Goal: Transaction & Acquisition: Purchase product/service

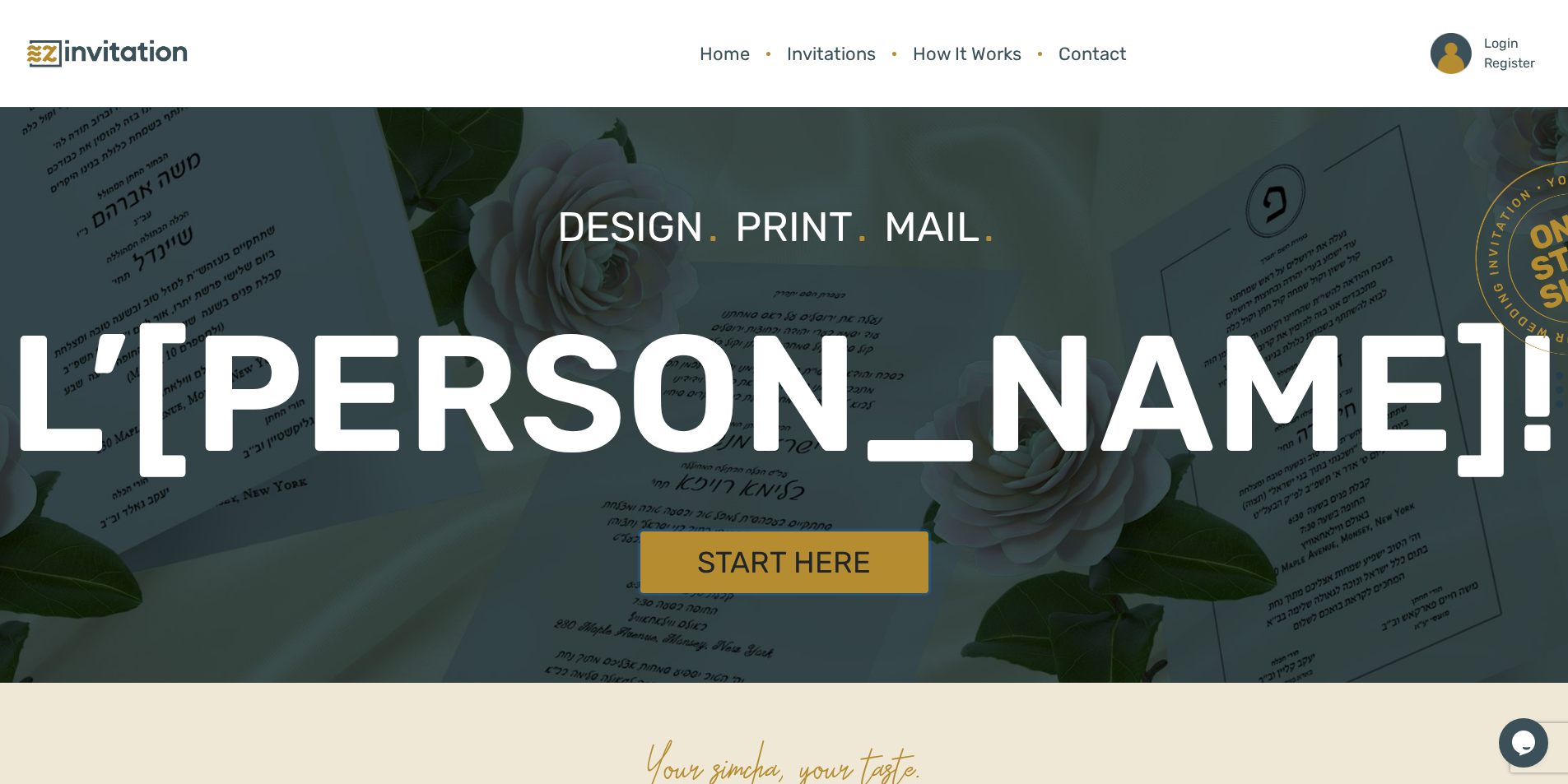
click at [768, 578] on link "Start Here" at bounding box center [784, 562] width 288 height 62
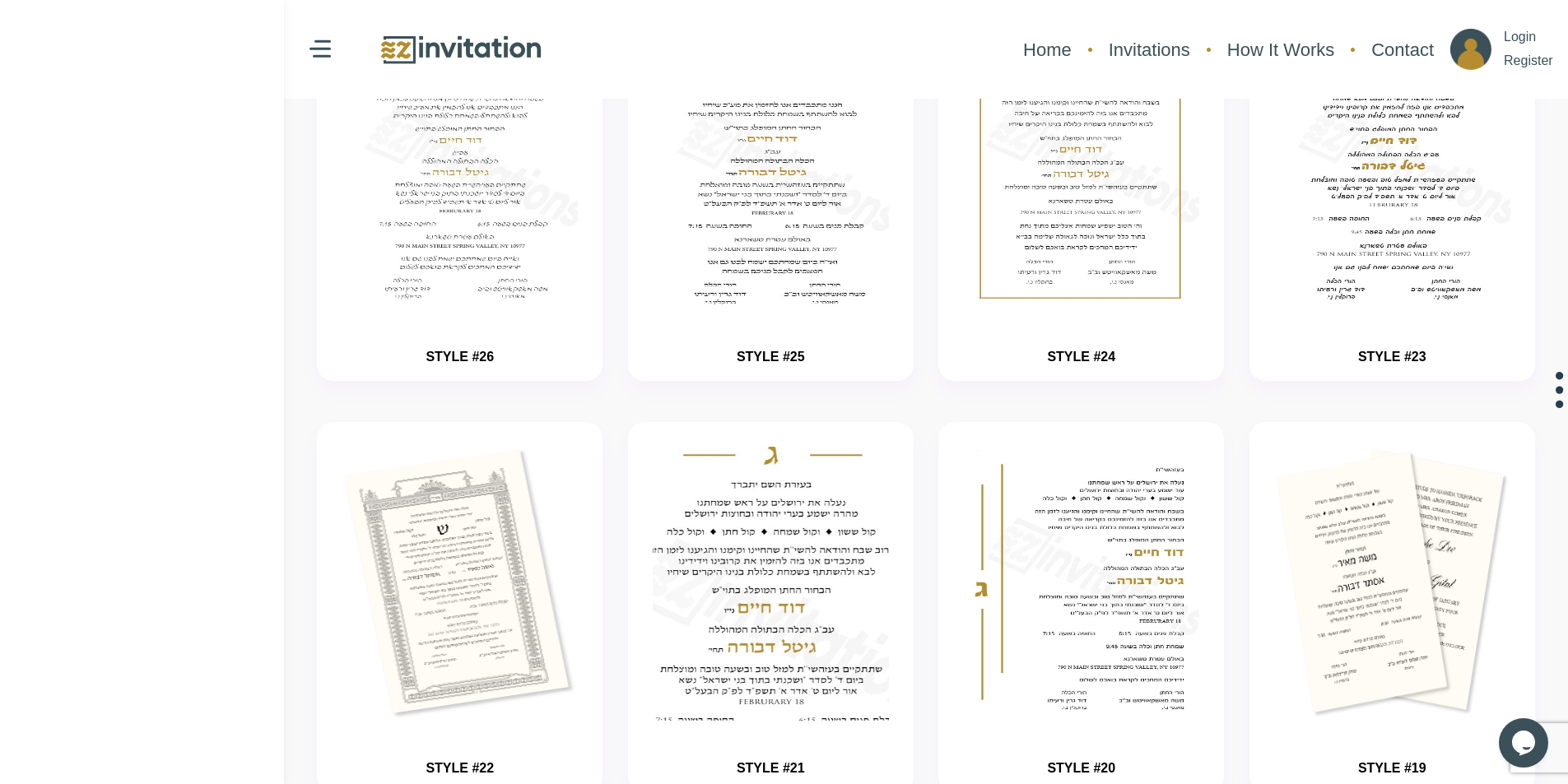
scroll to position [329, 0]
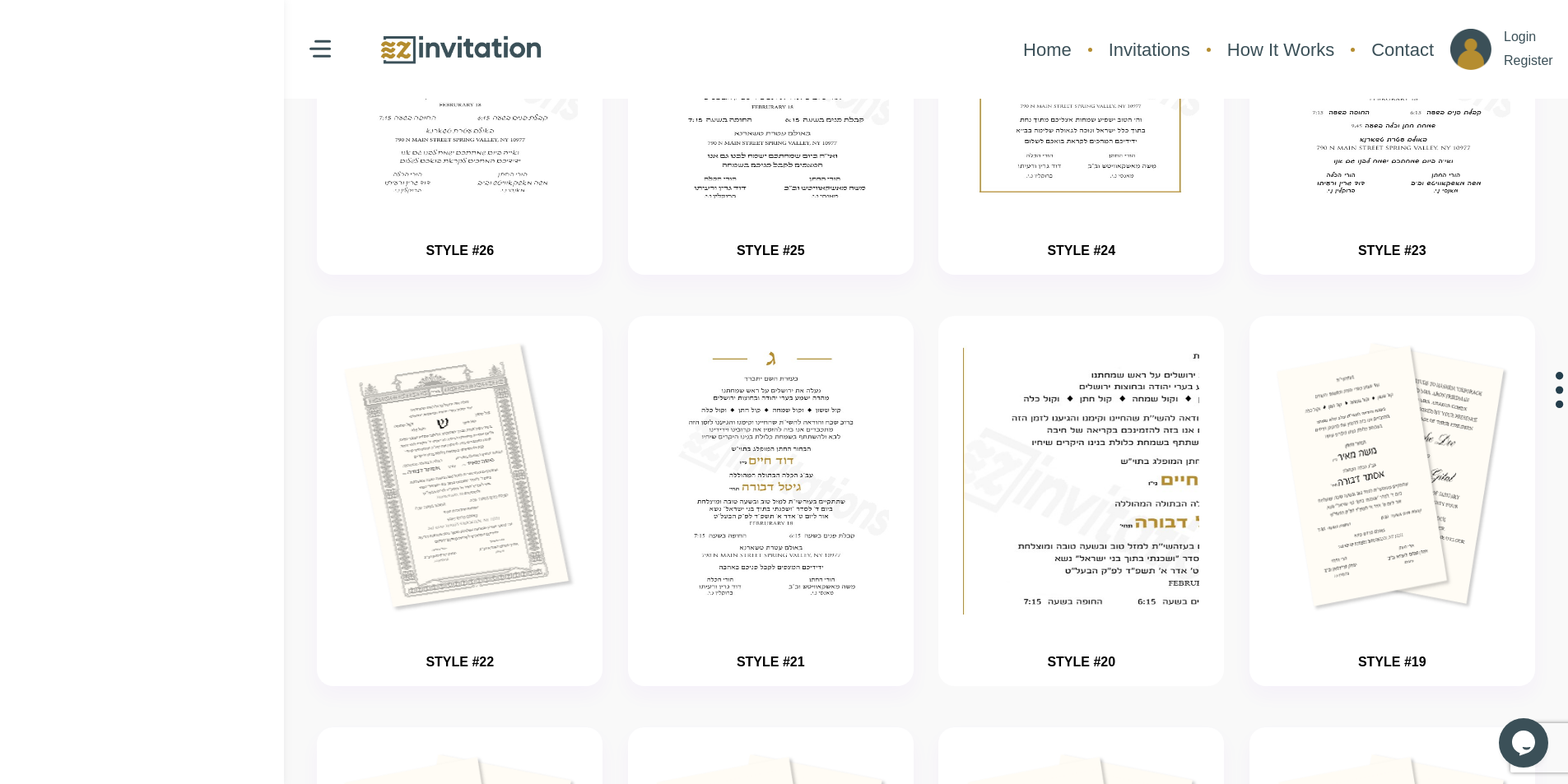
click at [1092, 532] on img "button" at bounding box center [1082, 527] width 355 height 411
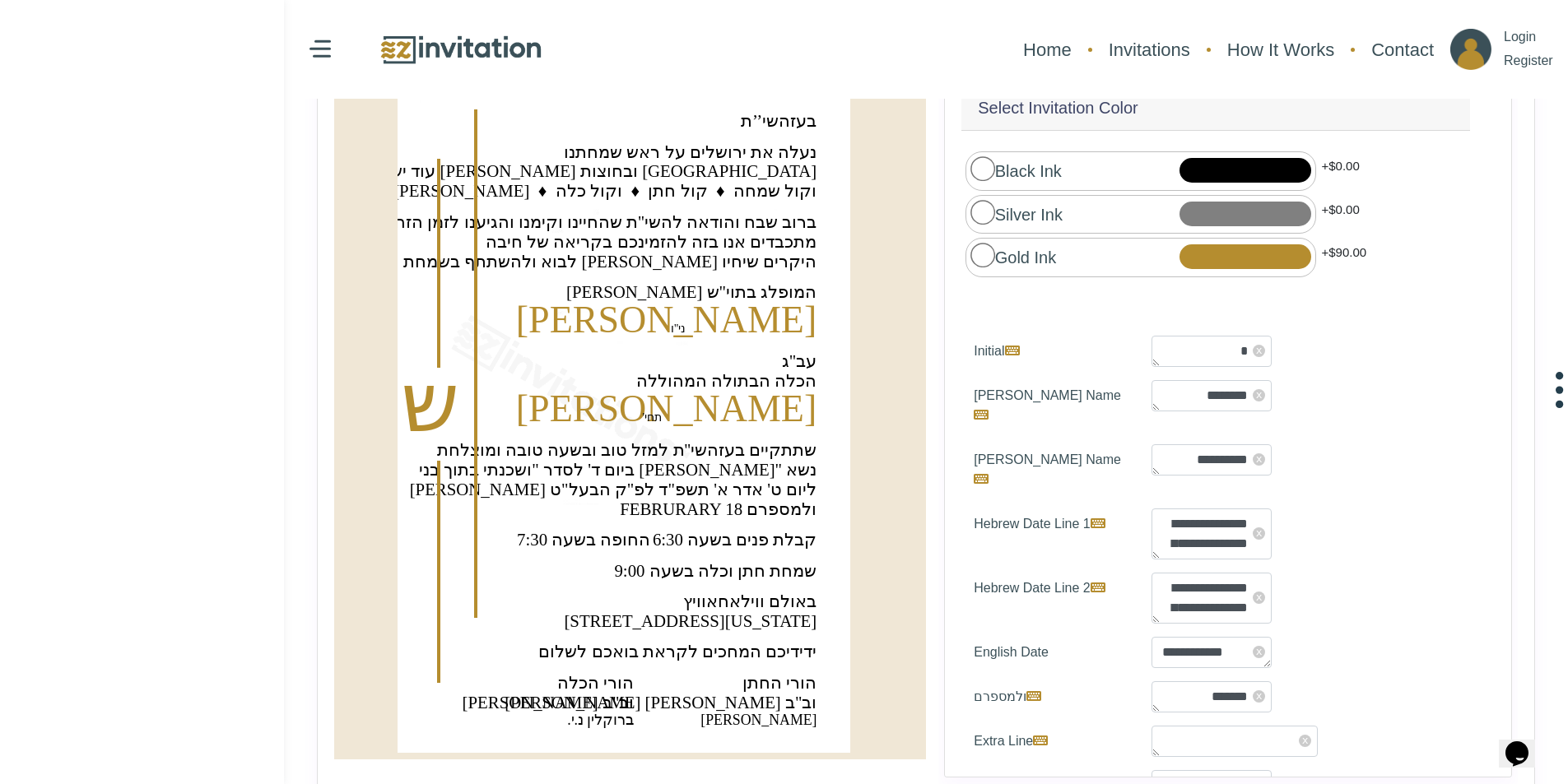
scroll to position [236, 0]
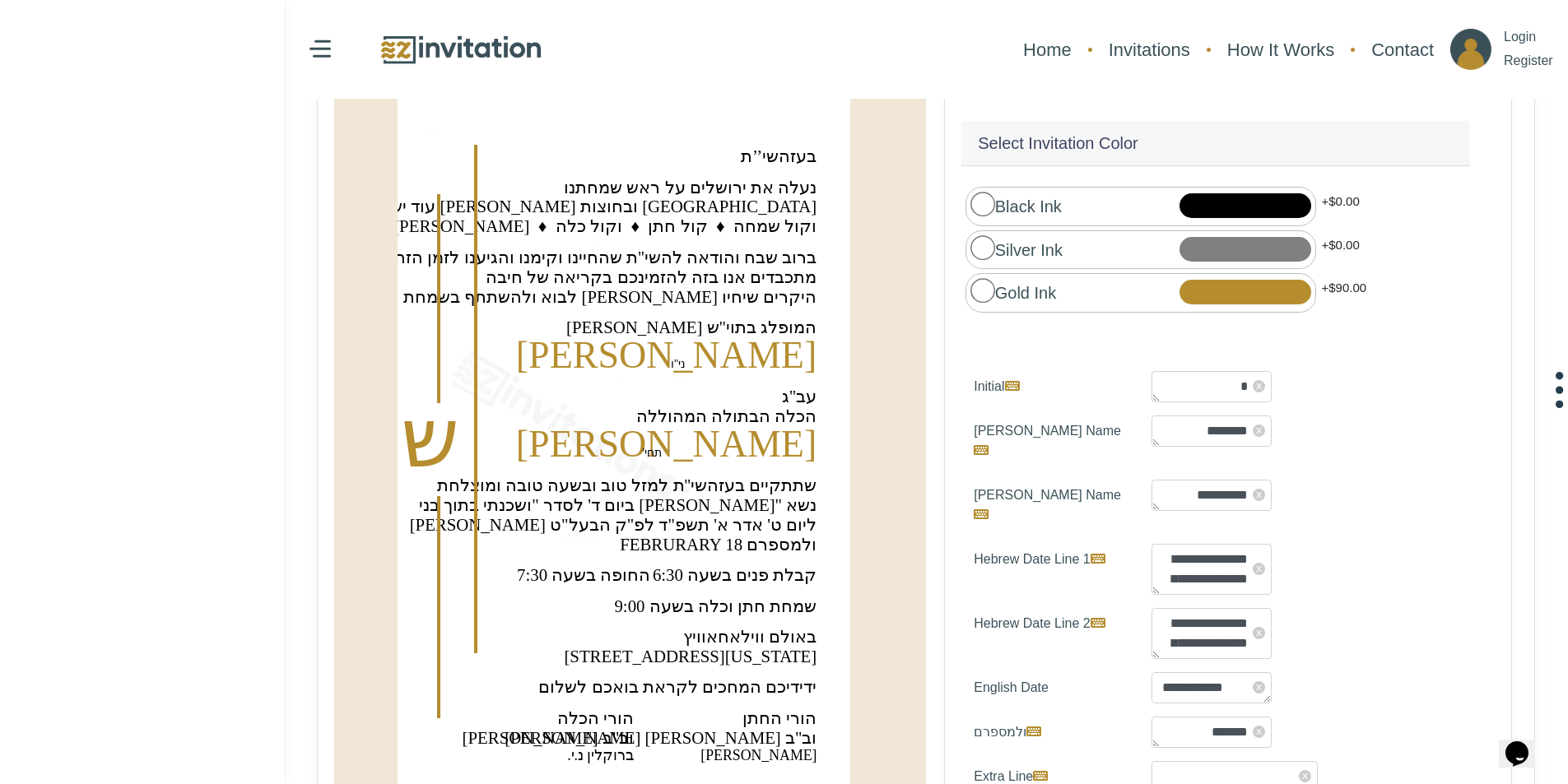
click at [1046, 211] on label "Black Ink" at bounding box center [1016, 205] width 91 height 27
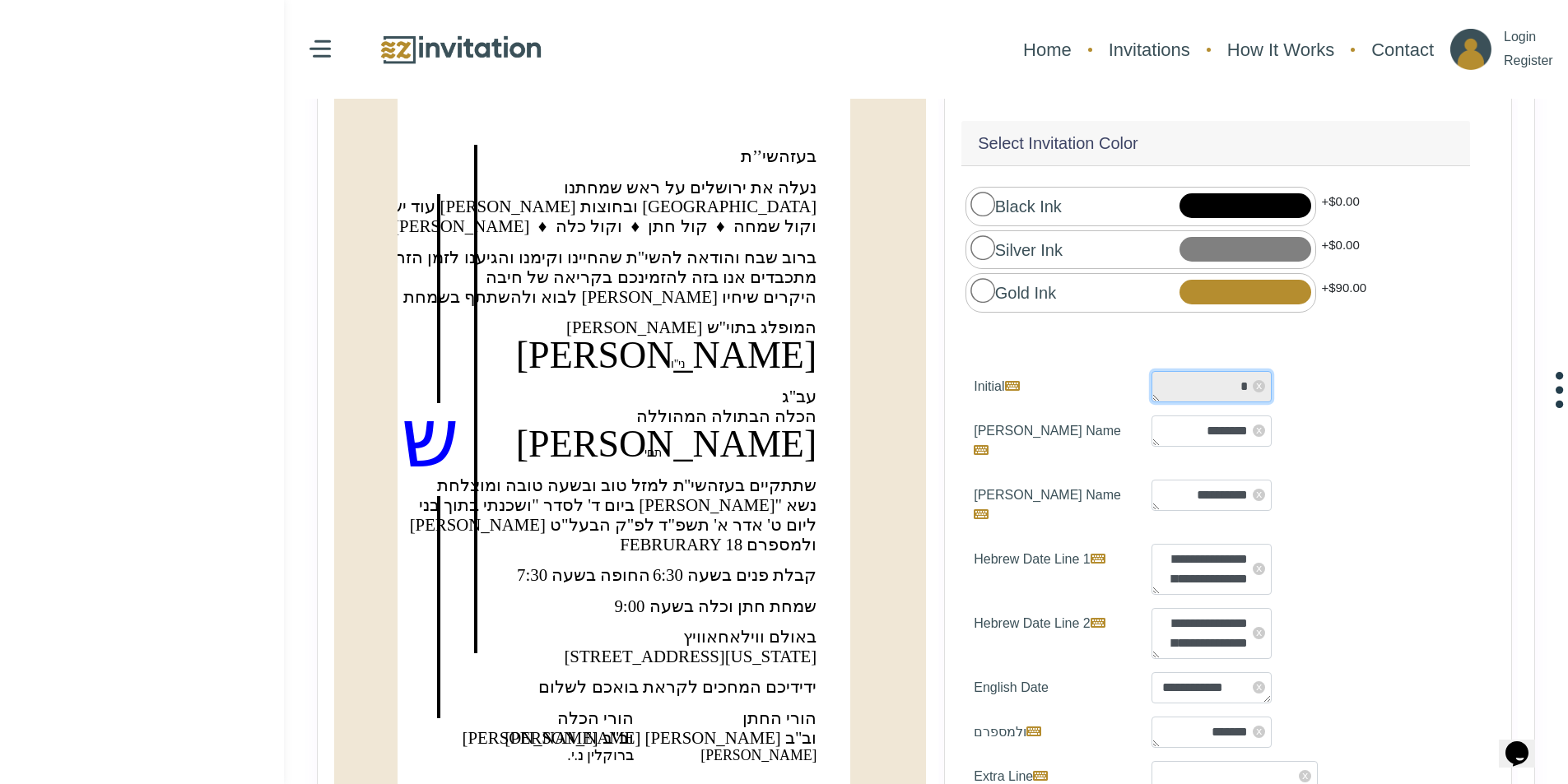
click at [1208, 381] on textarea "*" at bounding box center [1211, 386] width 120 height 31
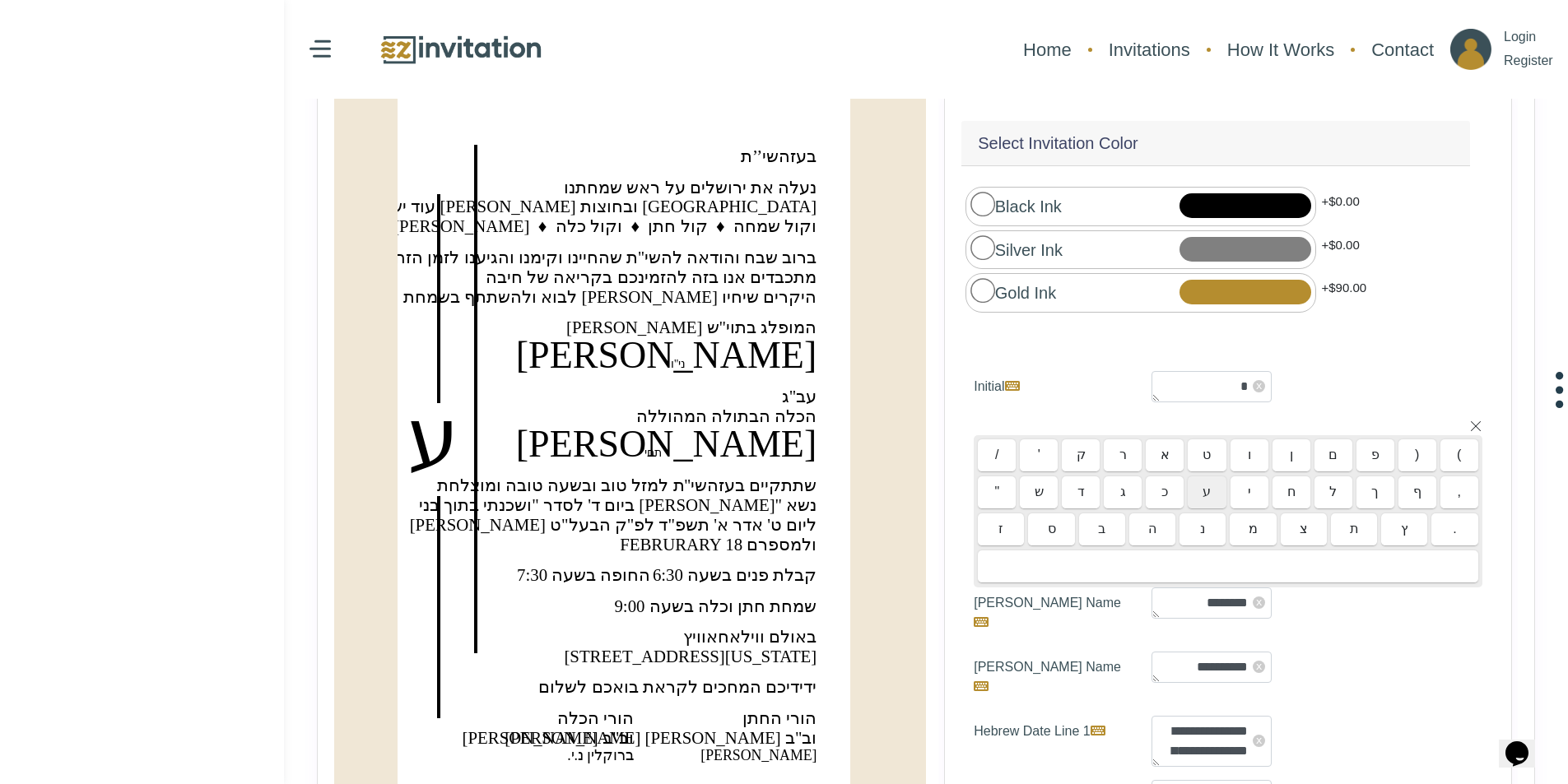
click at [1200, 484] on div "ע" at bounding box center [1207, 493] width 38 height 33
type textarea "**"
click at [1188, 441] on div "ט" at bounding box center [1207, 455] width 38 height 33
click at [1140, 439] on div "/ ' ק ר א ט ו ן ם פ ) (" at bounding box center [1228, 455] width 500 height 33
click at [1139, 463] on div "/ ' ק ר א ט ו ן ם פ ) (" at bounding box center [1228, 455] width 500 height 33
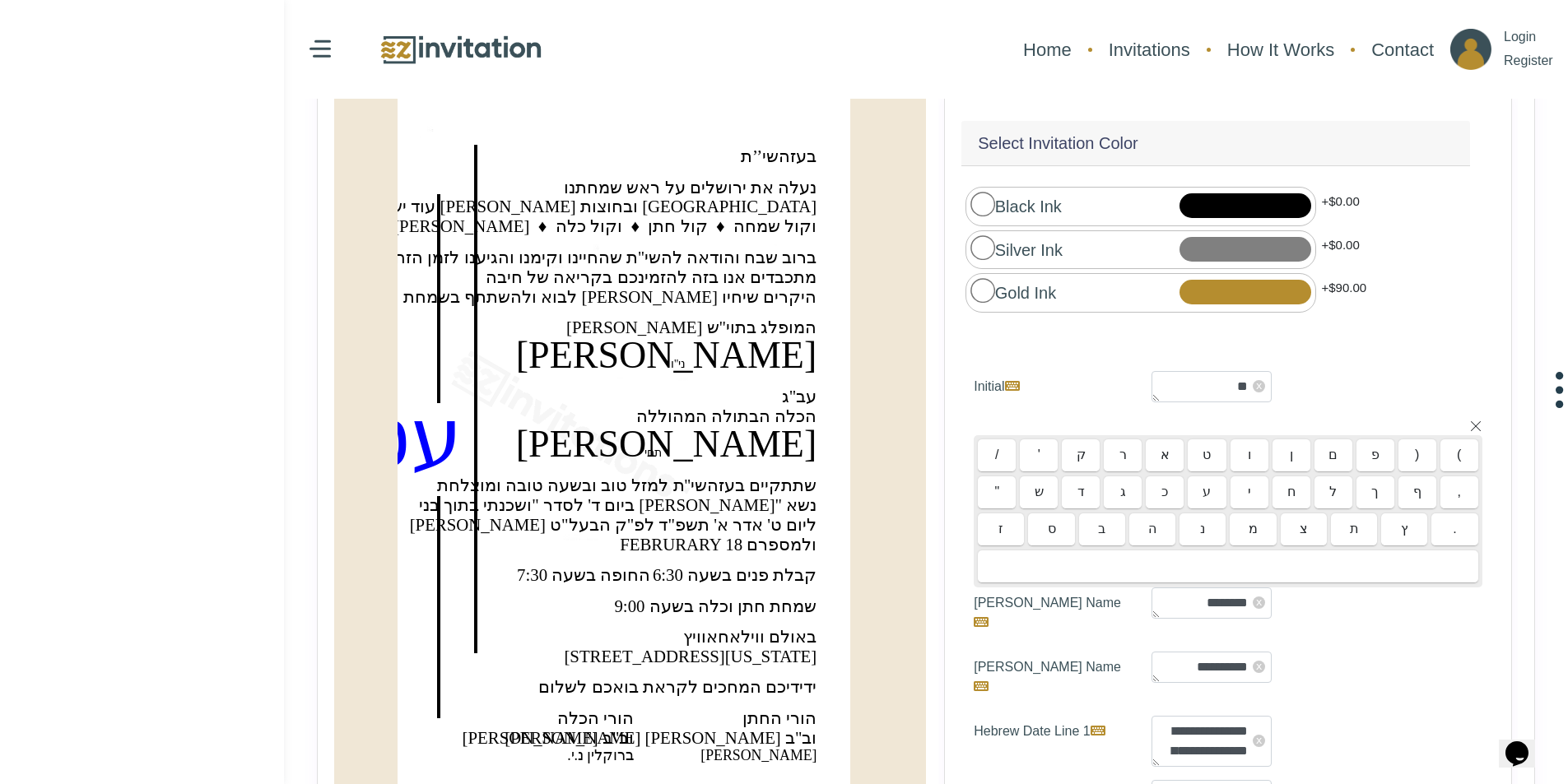
click at [1254, 381] on span "x" at bounding box center [1259, 386] width 13 height 13
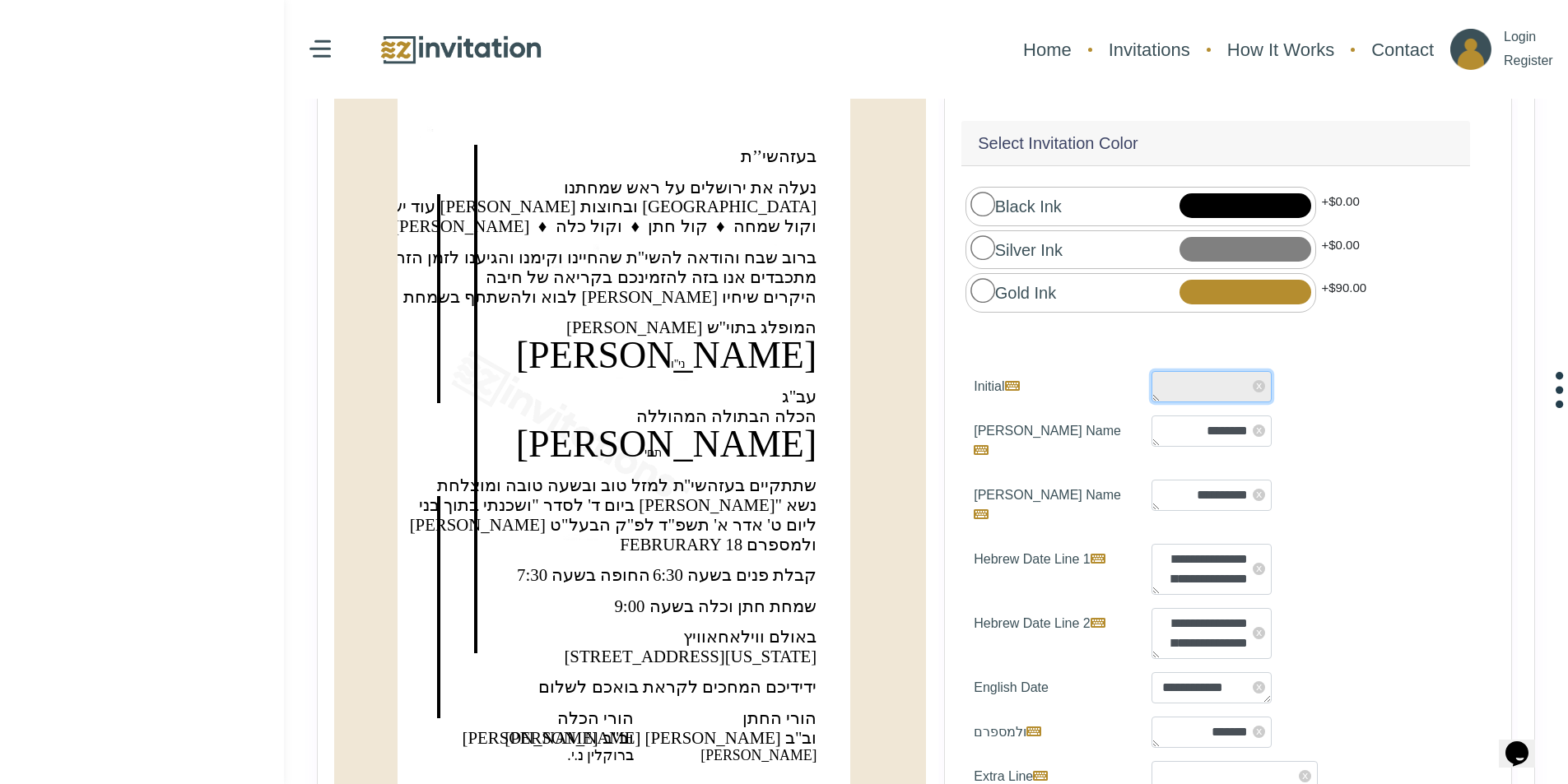
click at [1215, 383] on textarea "*" at bounding box center [1211, 386] width 120 height 31
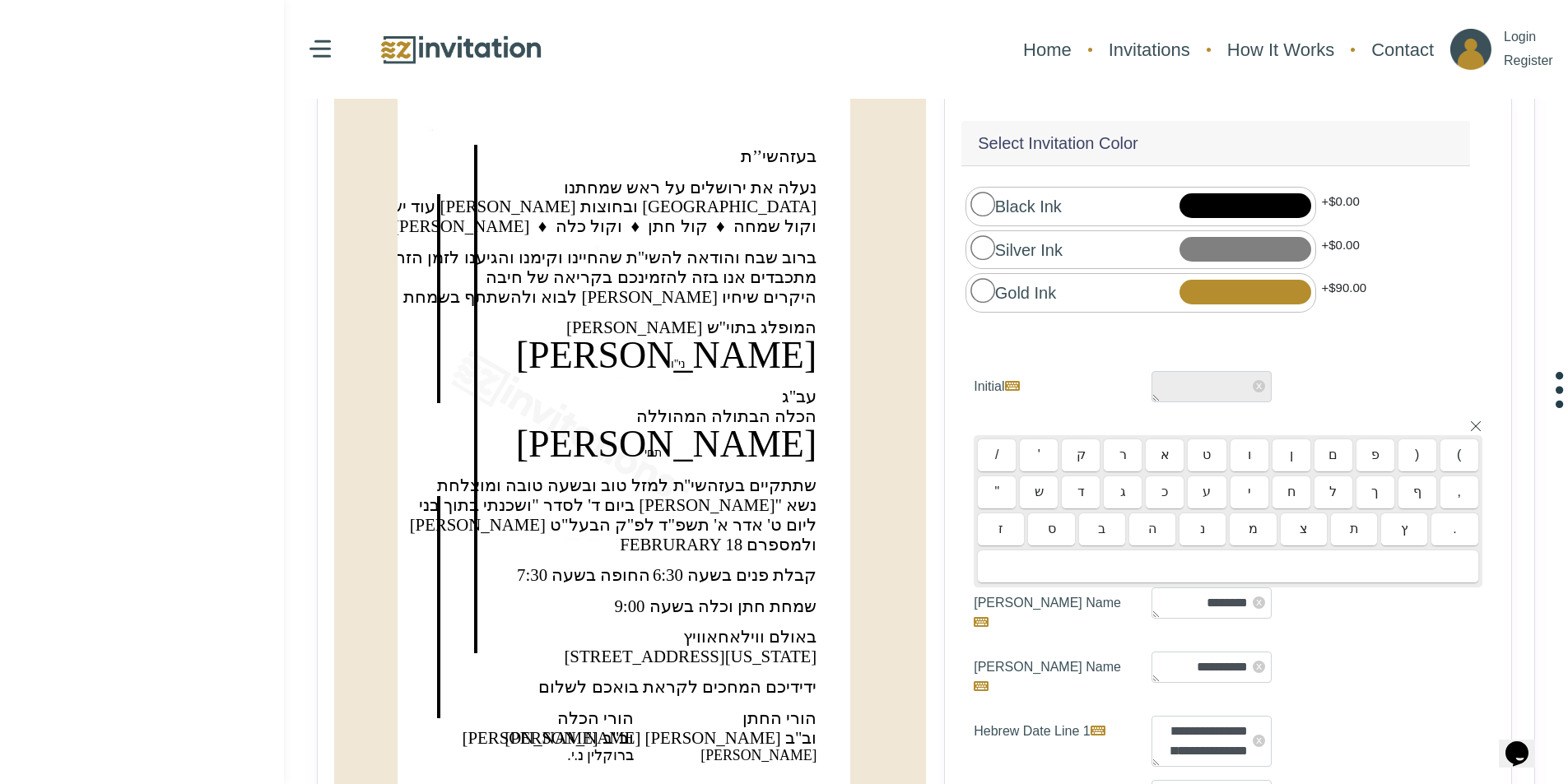
type textarea "*"
click at [1203, 494] on div "ע" at bounding box center [1207, 493] width 38 height 33
click at [1014, 380] on icon at bounding box center [1012, 385] width 15 height 13
click at [1151, 380] on textarea "*" at bounding box center [1211, 386] width 120 height 31
drag, startPoint x: 1067, startPoint y: 371, endPoint x: 1089, endPoint y: 376, distance: 22.6
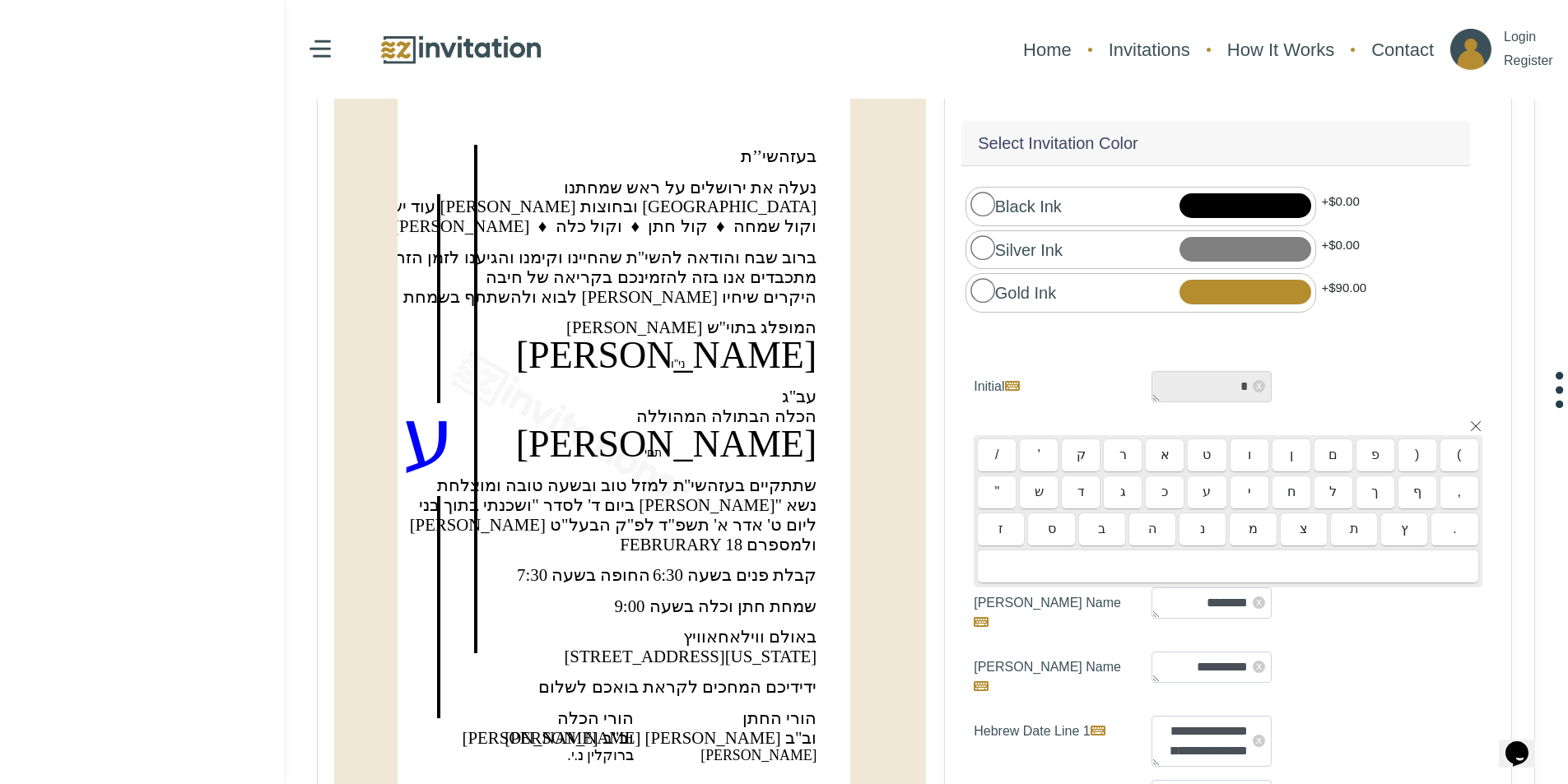
click at [1068, 371] on label "Initial" at bounding box center [1050, 386] width 178 height 31
click at [1151, 371] on textarea "*" at bounding box center [1211, 386] width 120 height 31
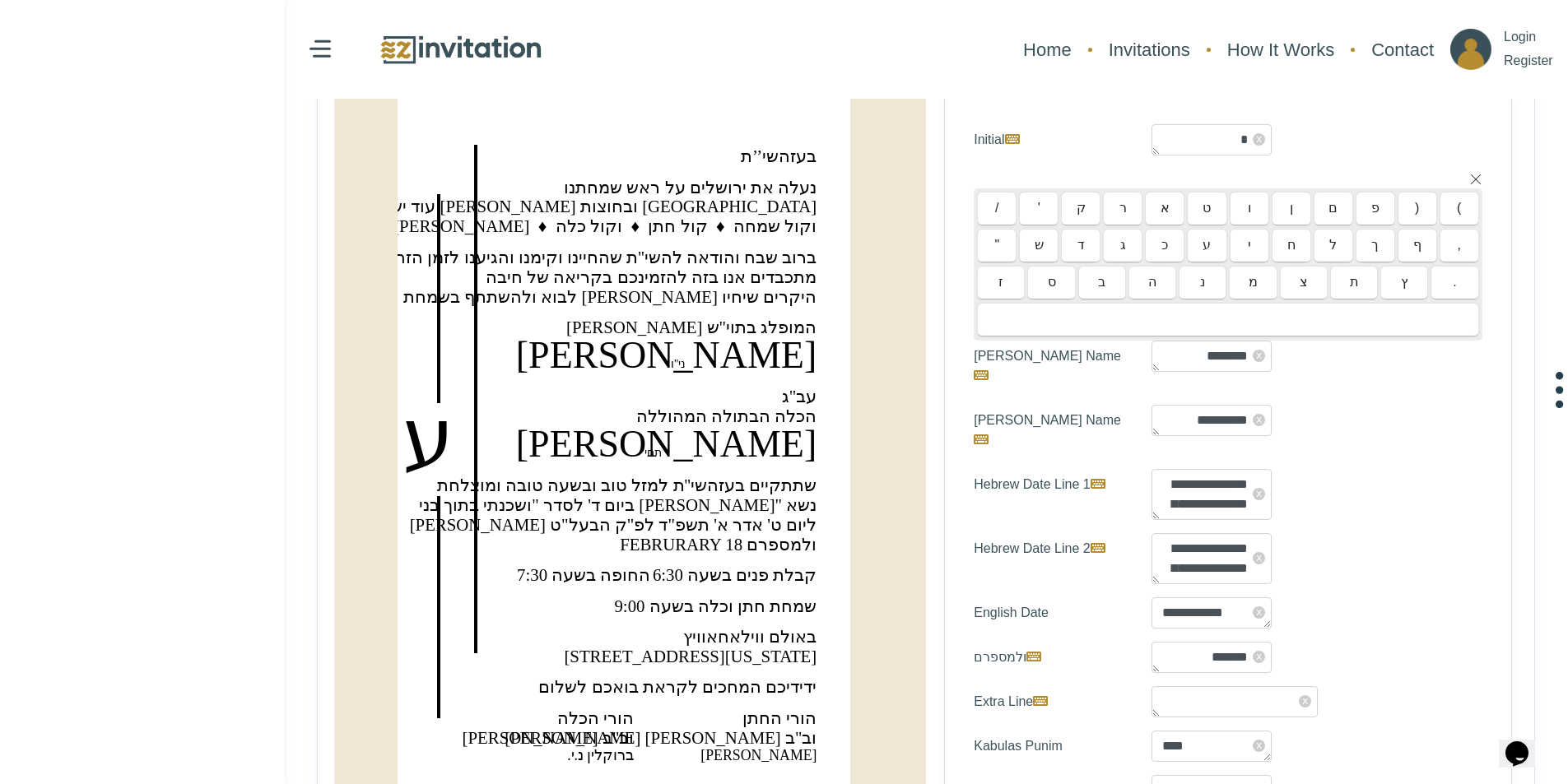
click at [1339, 546] on div "Select Invitation Color * x / ' )" at bounding box center [1227, 447] width 567 height 730
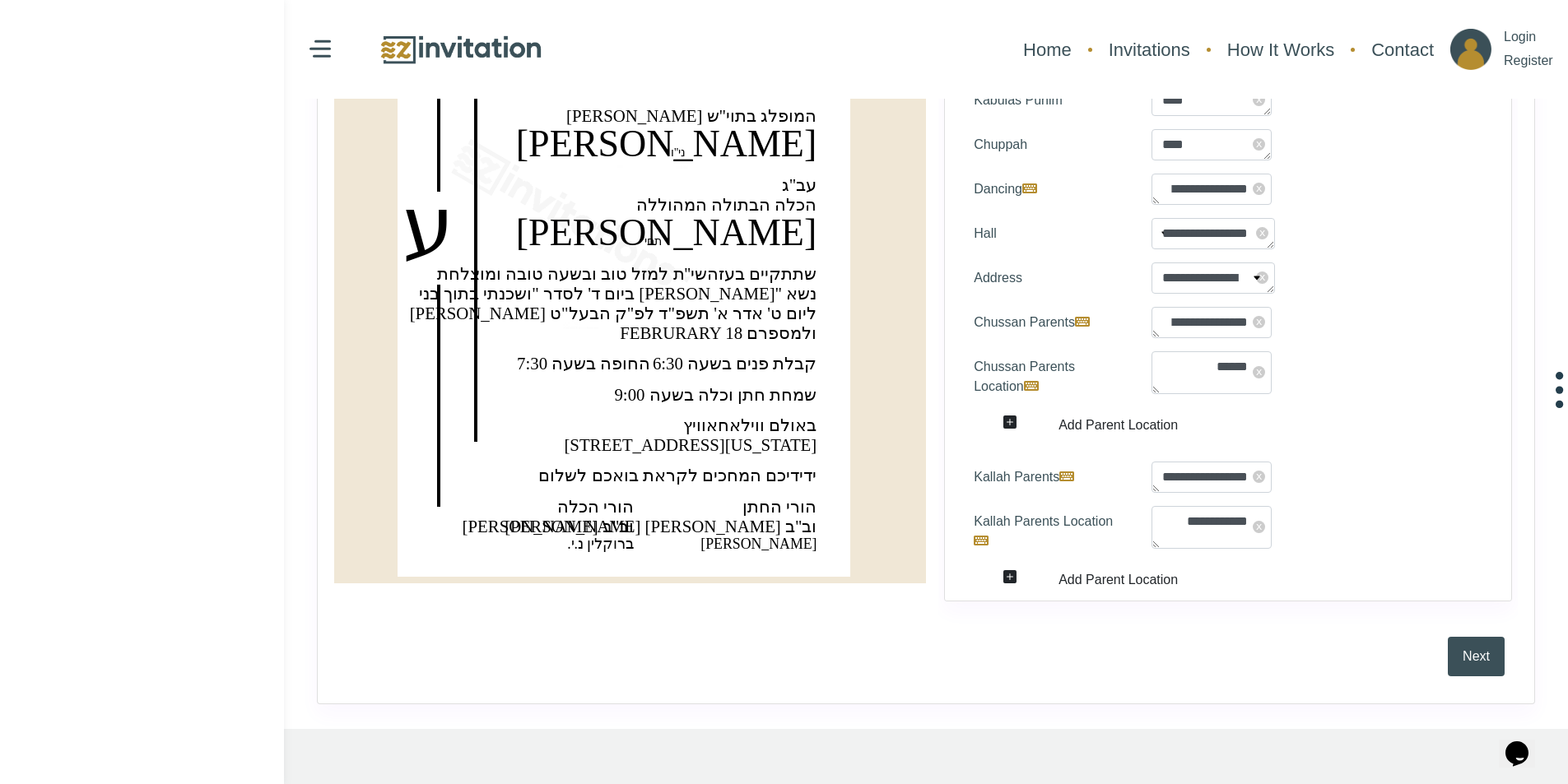
scroll to position [482, 0]
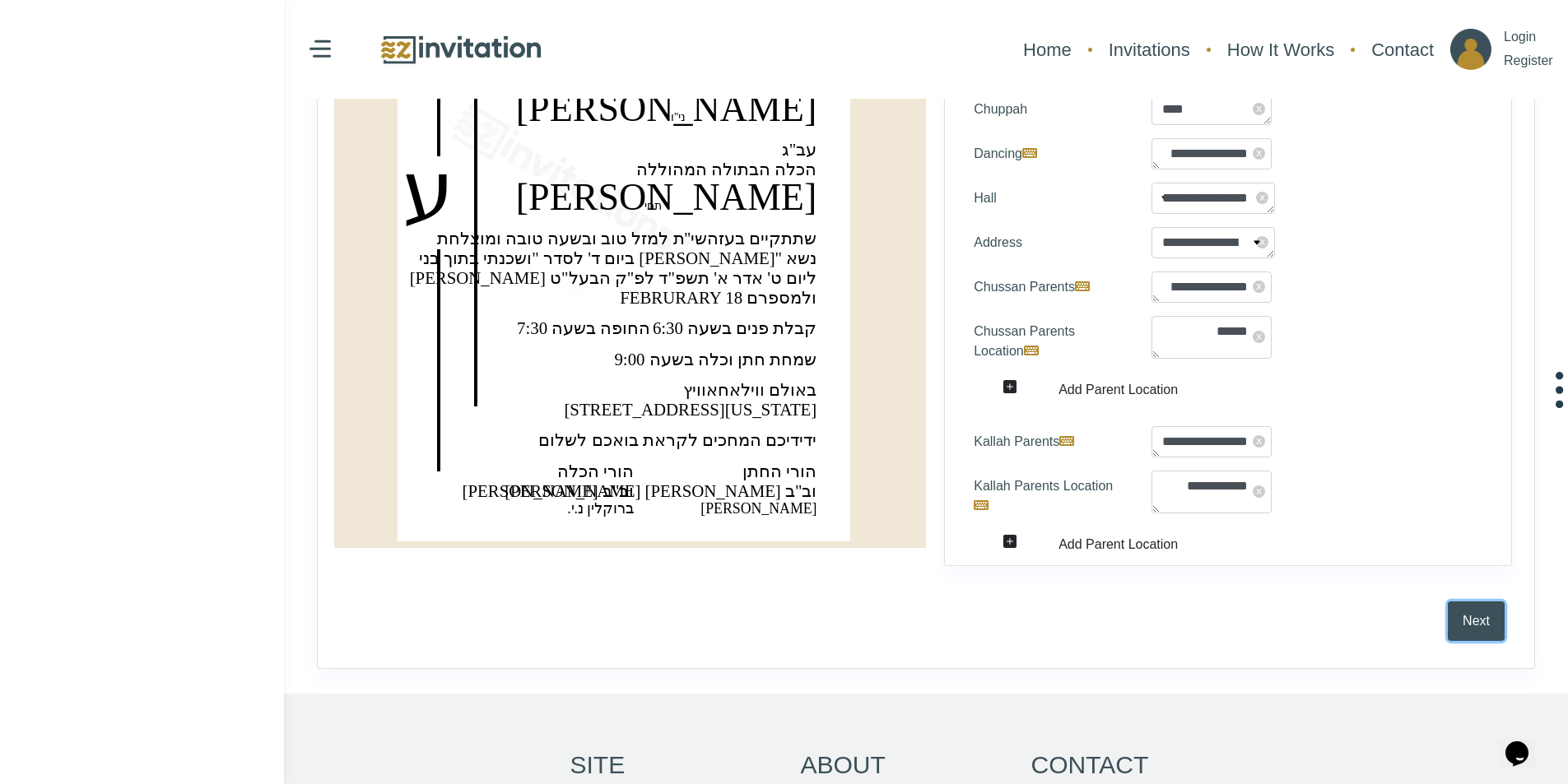
click at [1458, 611] on button "Next" at bounding box center [1476, 621] width 56 height 39
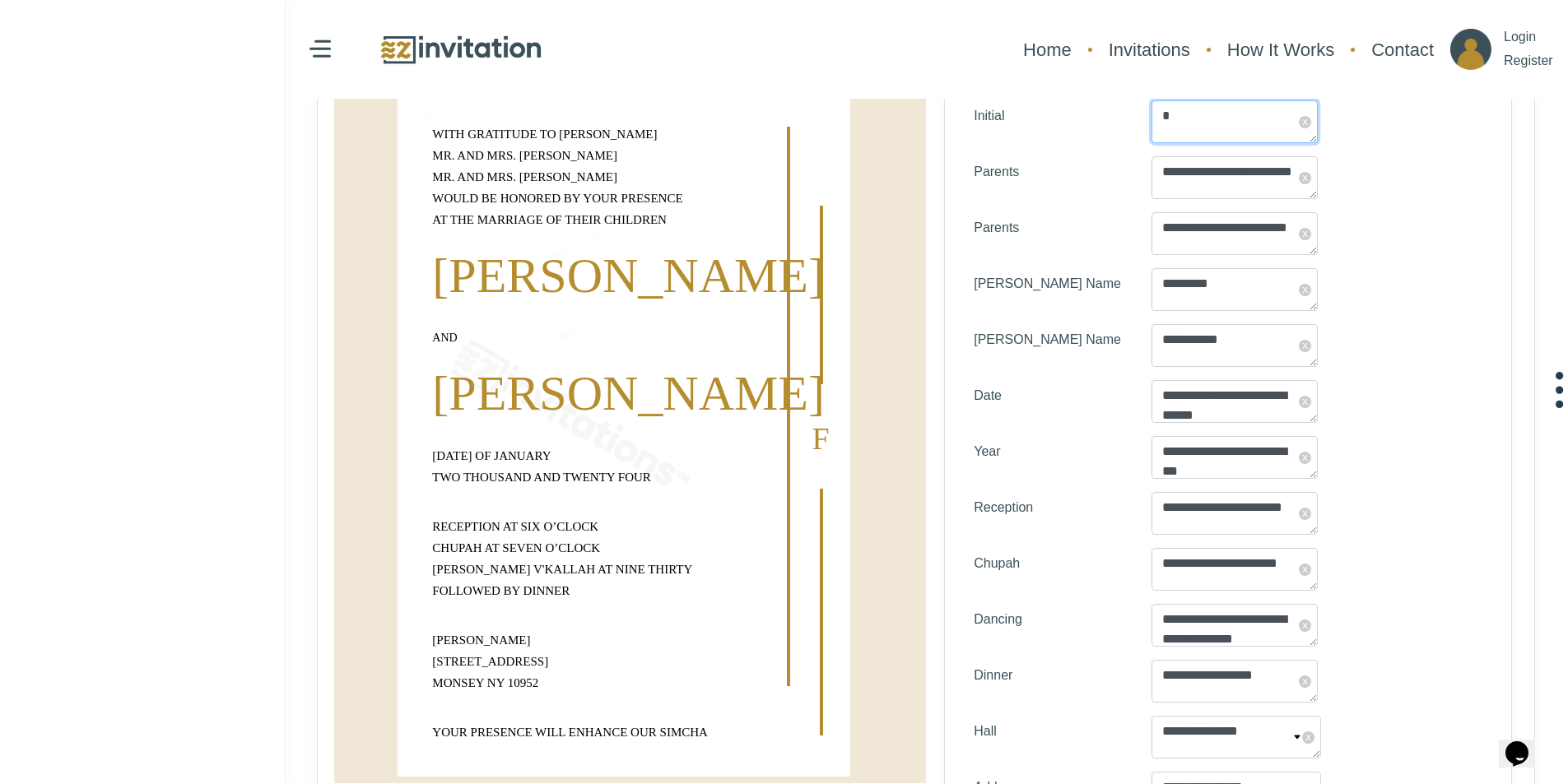
click at [1193, 119] on textarea "*" at bounding box center [1234, 122] width 166 height 43
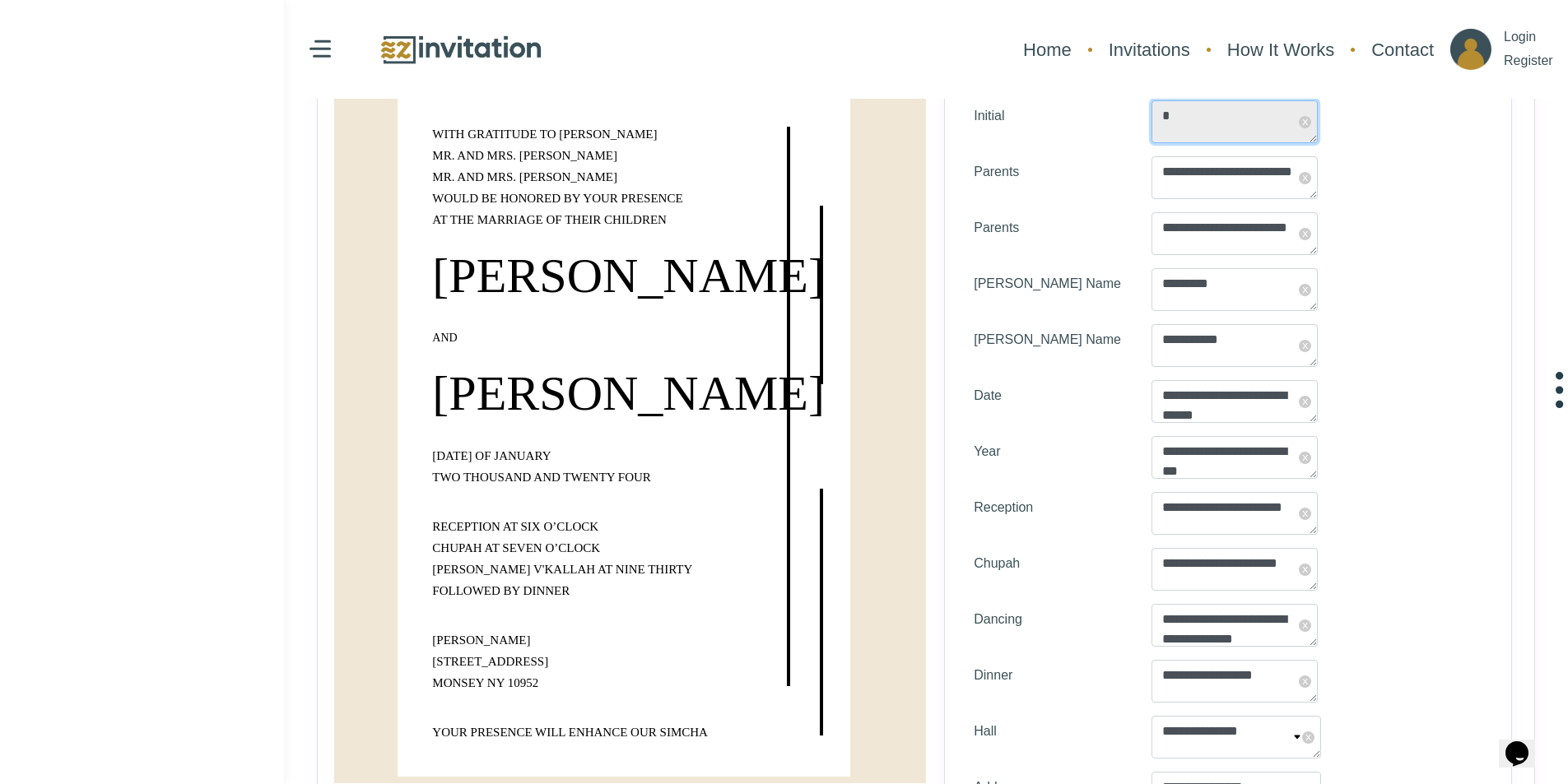
click at [1193, 119] on textarea "*" at bounding box center [1234, 122] width 166 height 43
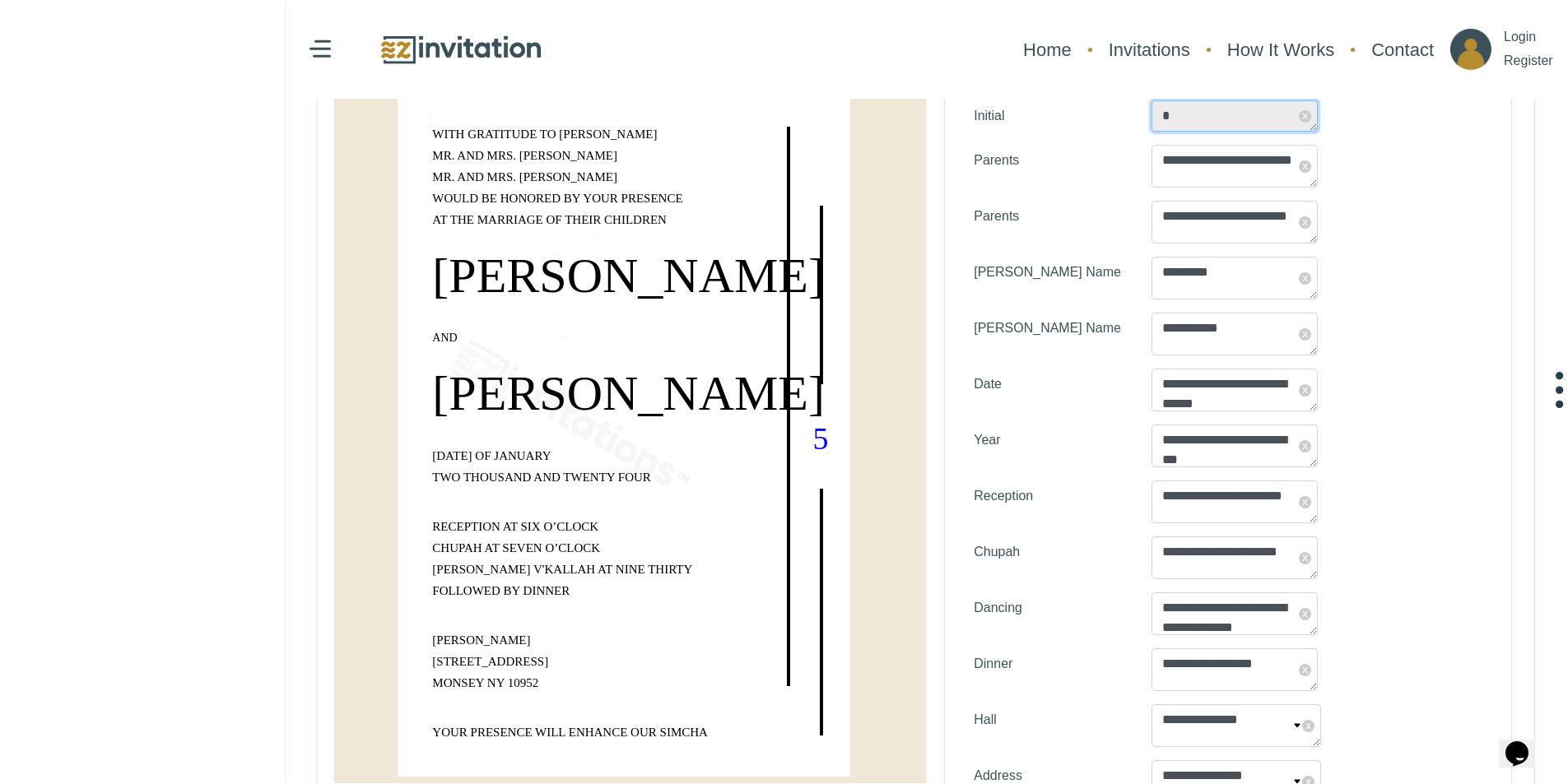
click at [1193, 119] on textarea "*" at bounding box center [1234, 116] width 166 height 31
type textarea "*"
click at [1399, 332] on div "**********" at bounding box center [1227, 334] width 533 height 43
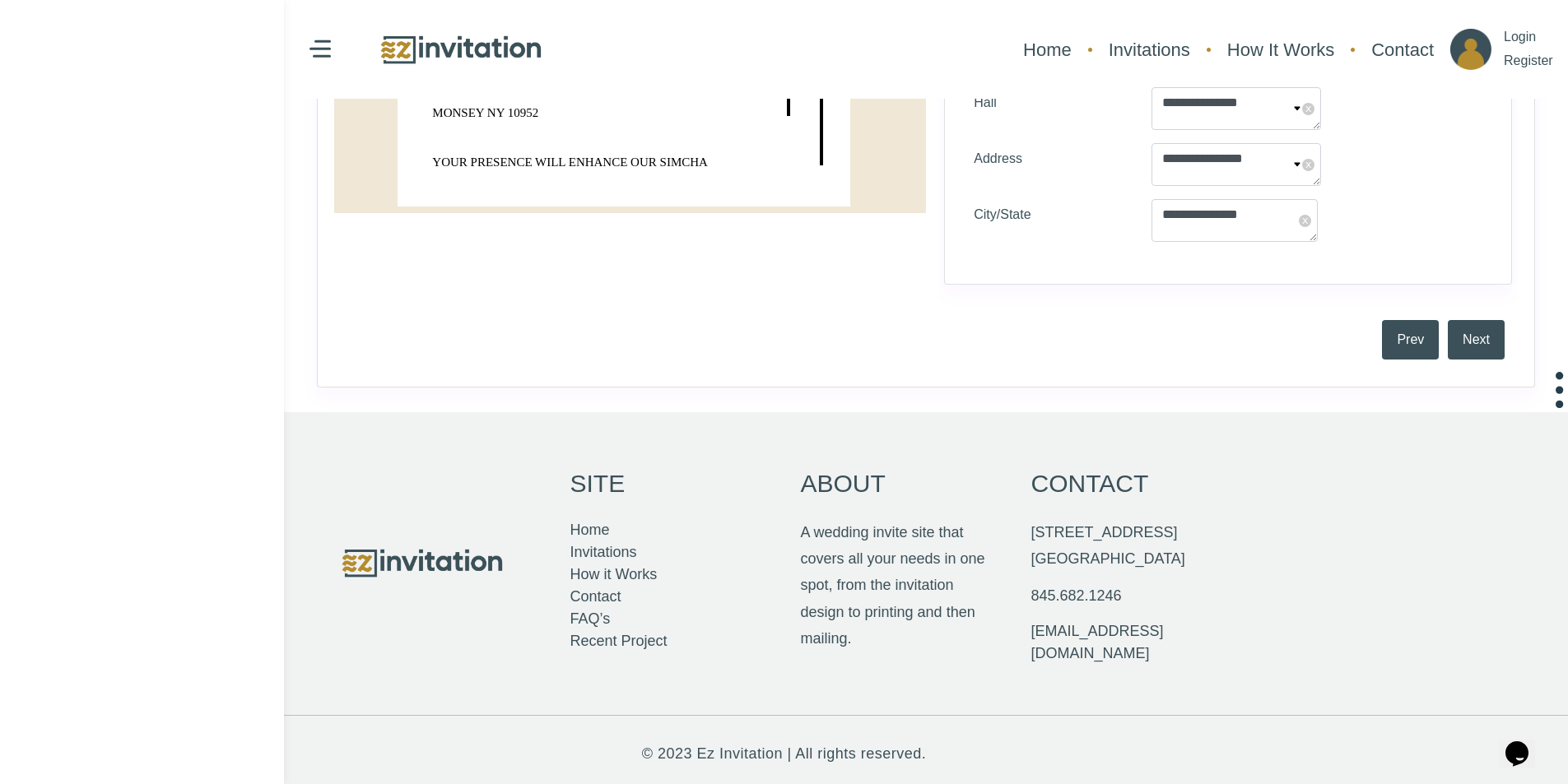
scroll to position [824, 0]
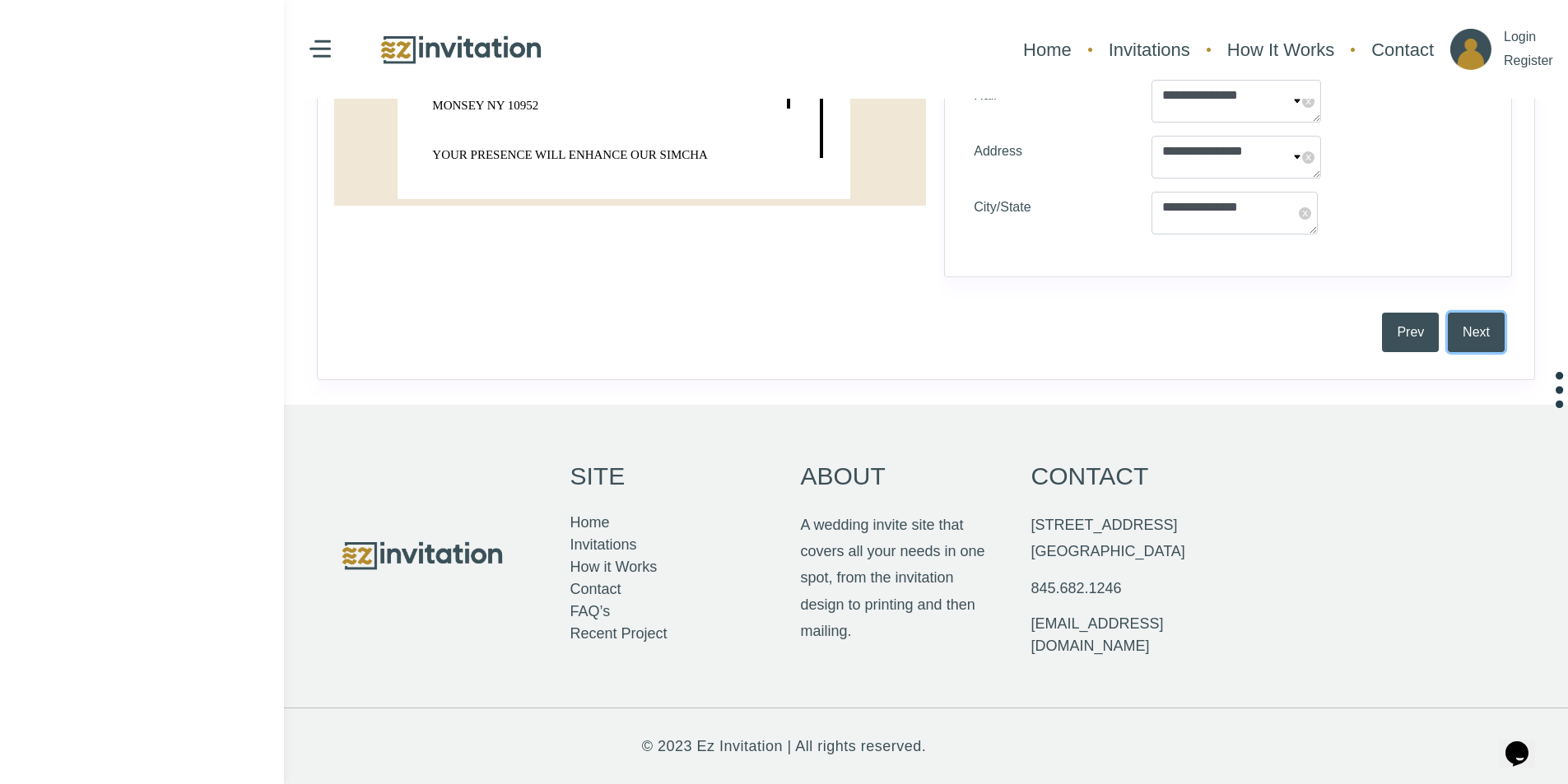
click at [1468, 331] on button "Next" at bounding box center [1476, 332] width 56 height 39
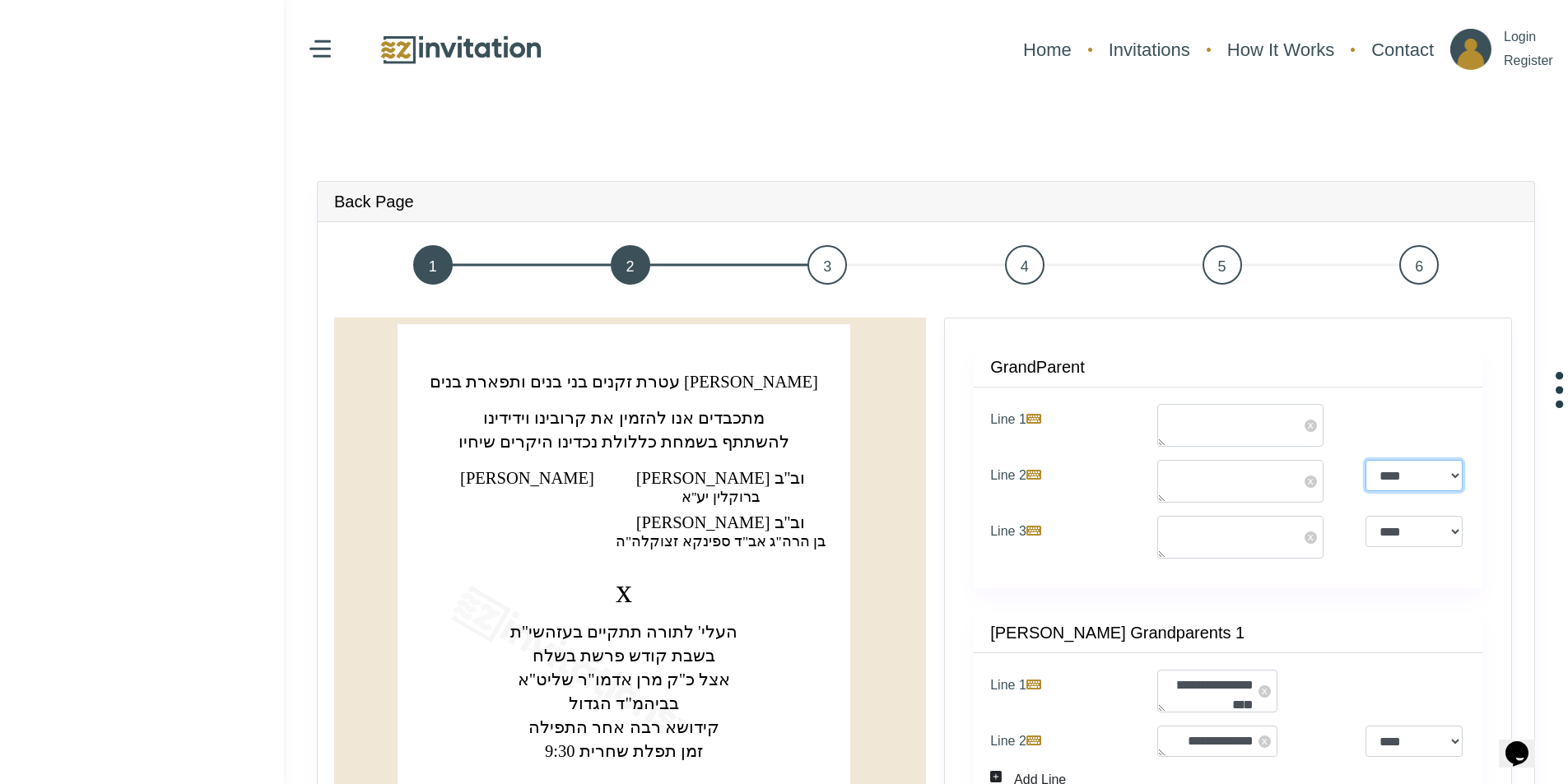
click at [1432, 470] on select "**** ****" at bounding box center [1414, 475] width 97 height 31
click at [1369, 409] on div "Line 1 x" at bounding box center [1228, 426] width 500 height 43
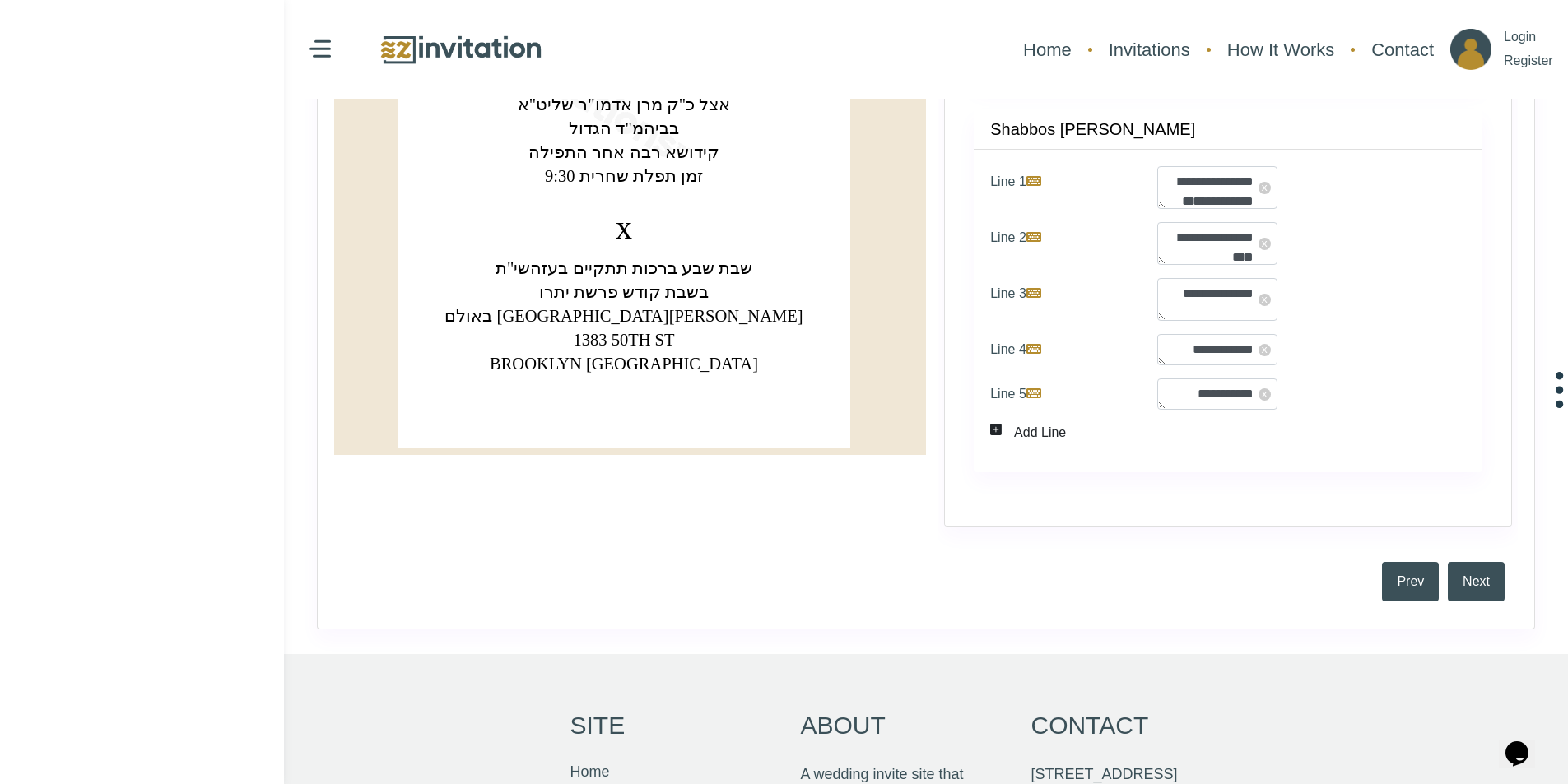
scroll to position [576, 0]
click at [1483, 580] on button "Next" at bounding box center [1476, 581] width 56 height 39
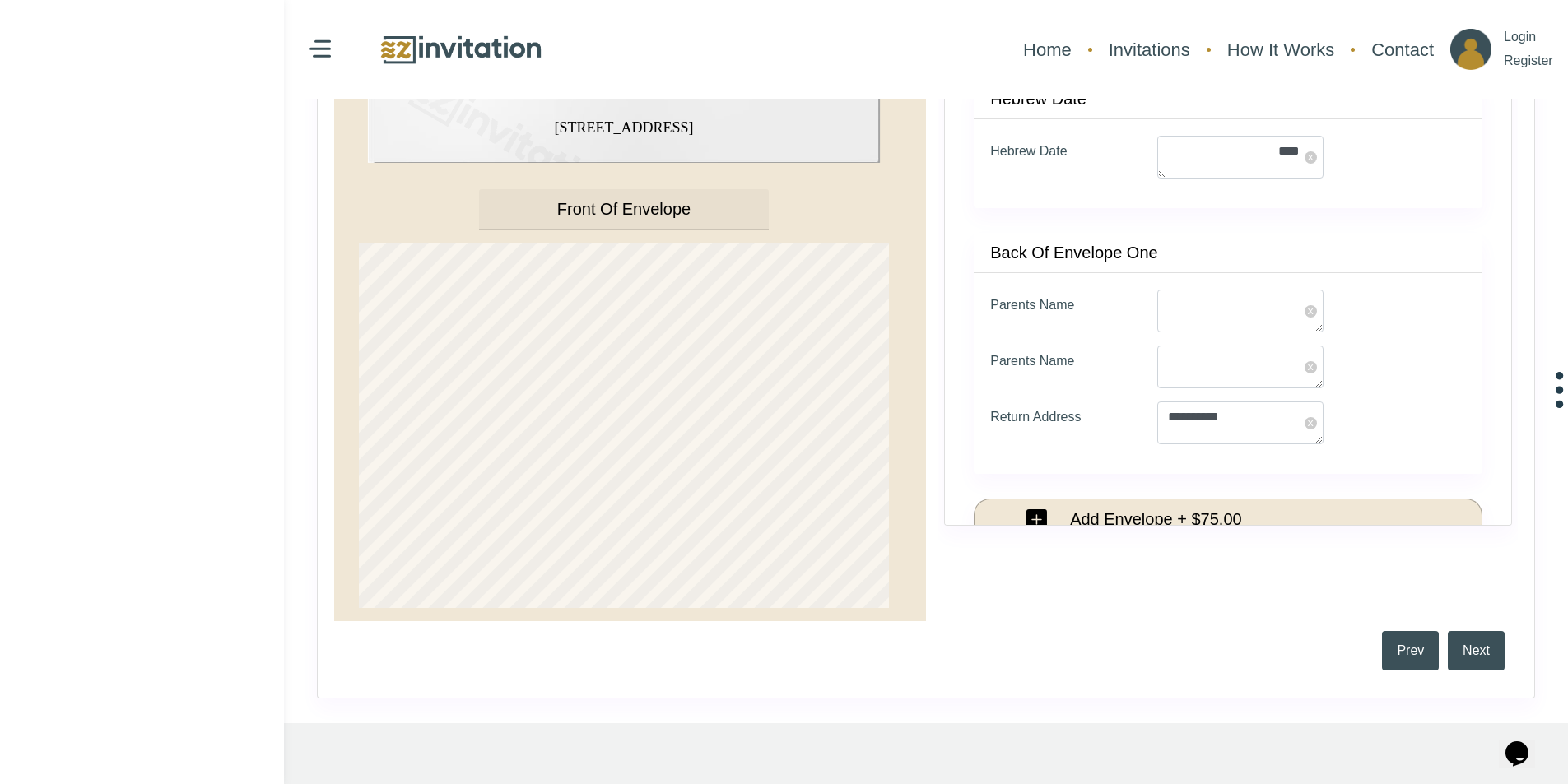
type textarea "*"
type textarea "**********"
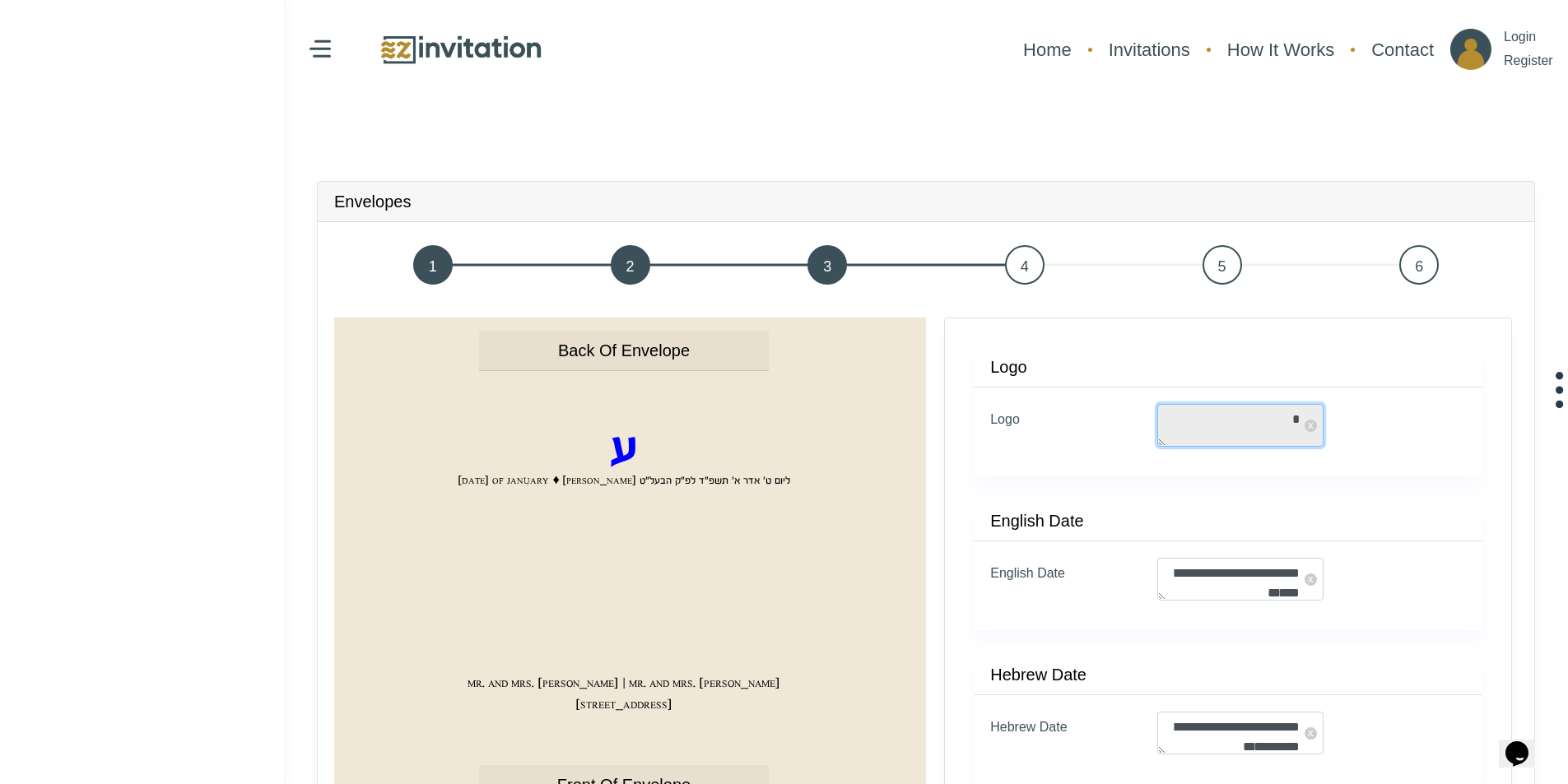
click at [1269, 419] on textarea "*" at bounding box center [1240, 426] width 166 height 43
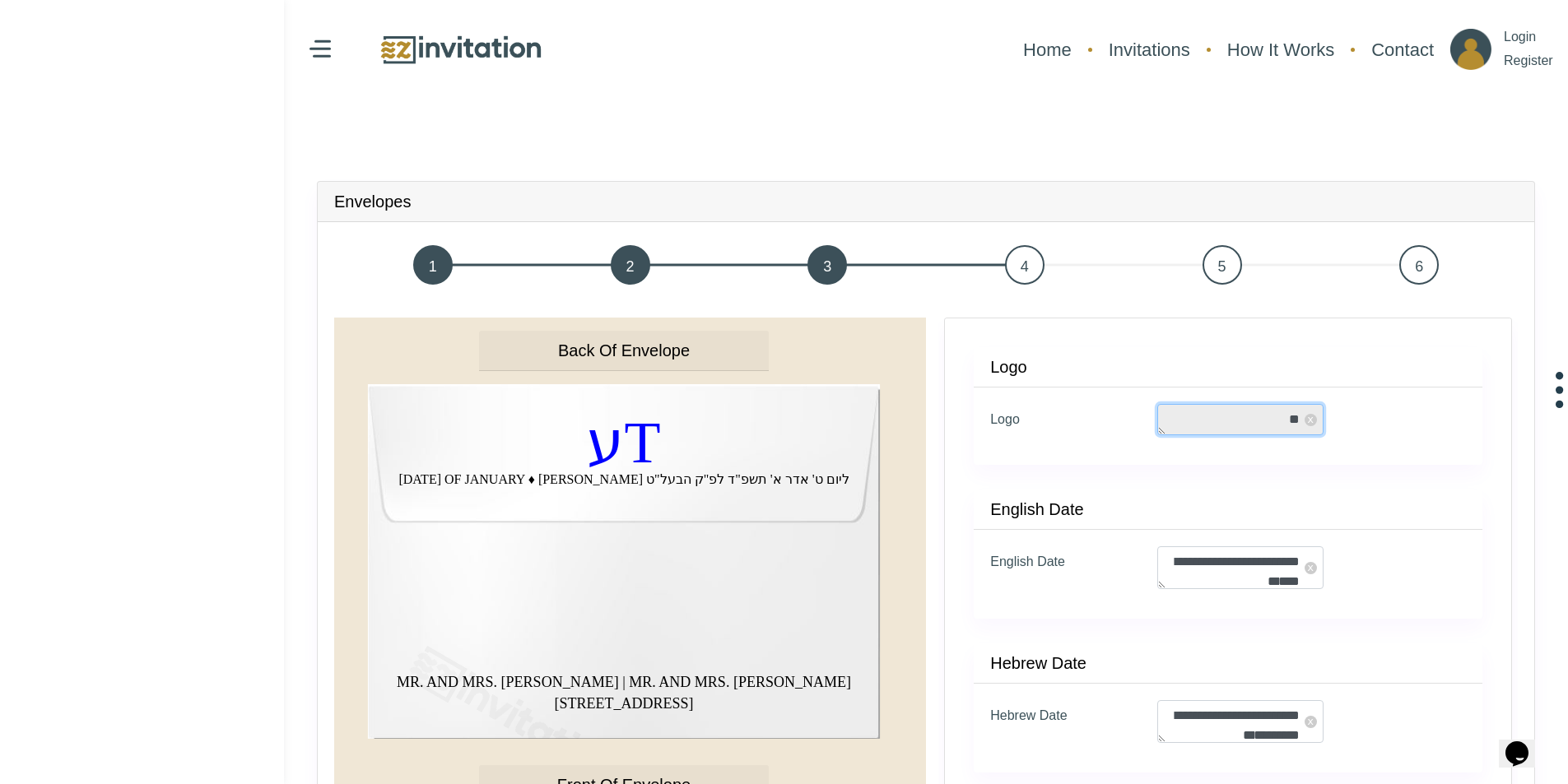
drag, startPoint x: 1278, startPoint y: 419, endPoint x: 1289, endPoint y: 419, distance: 11.0
click at [1289, 419] on textarea "**" at bounding box center [1240, 419] width 166 height 31
type textarea "*"
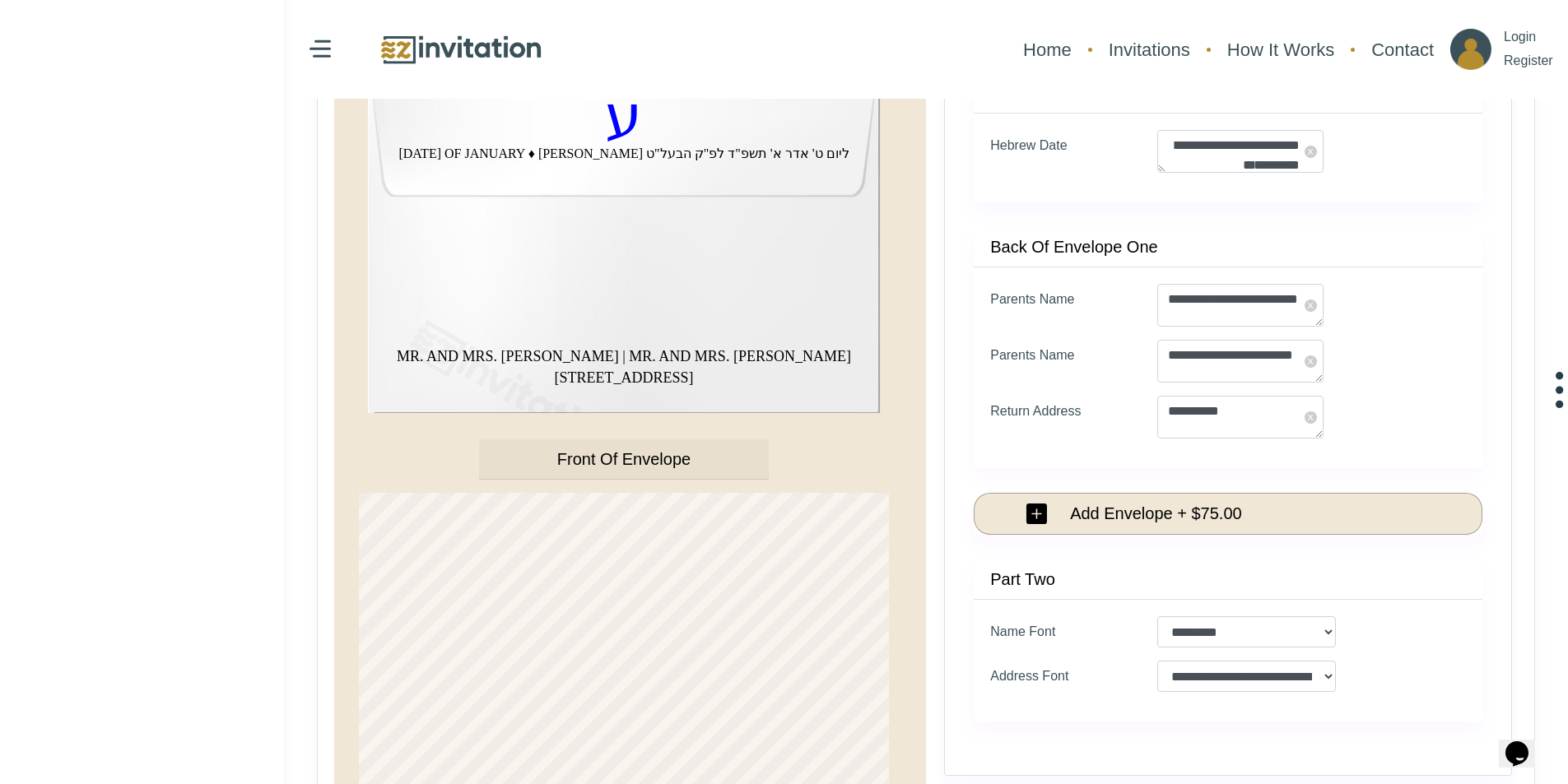
scroll to position [329, 0]
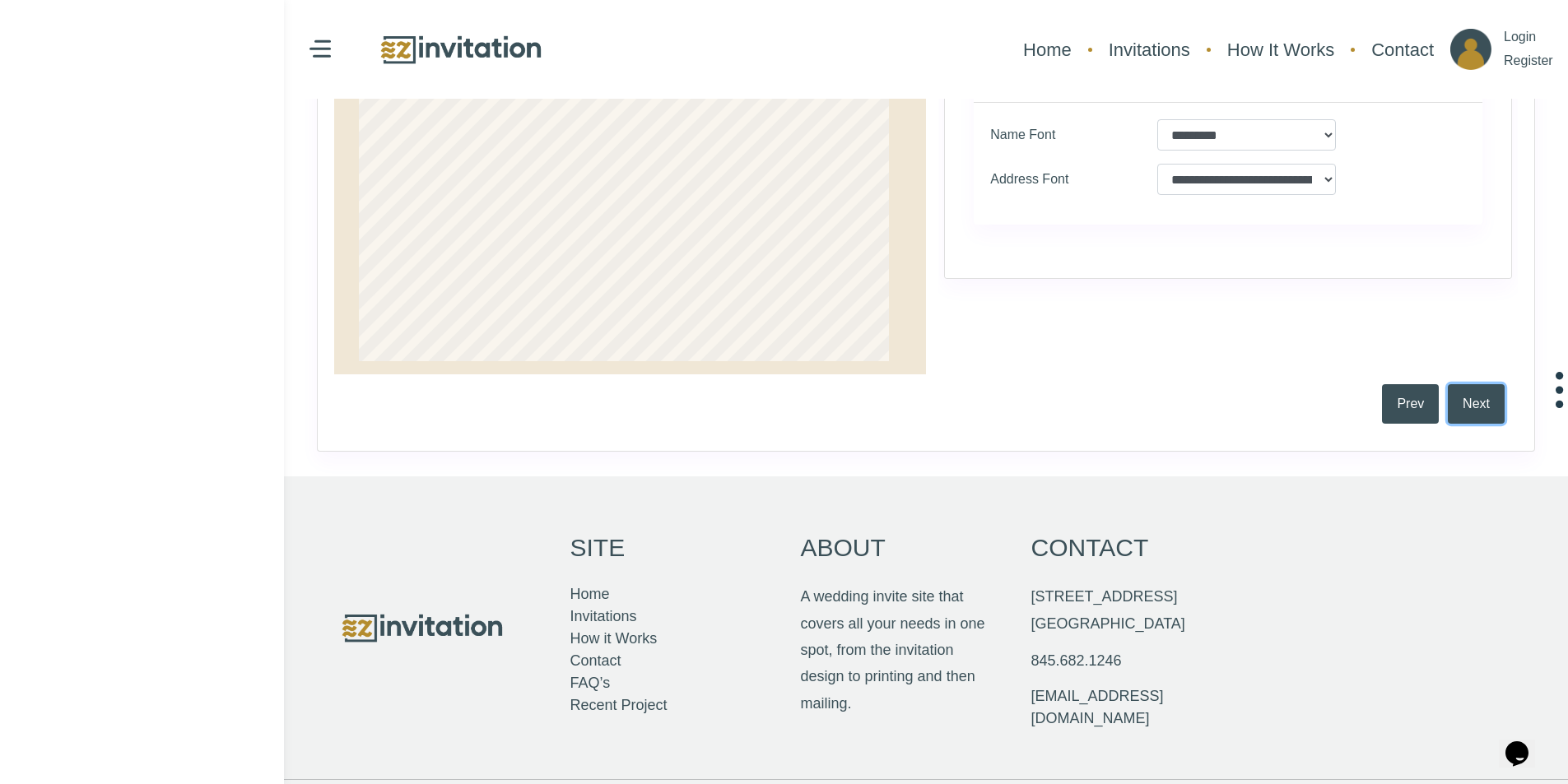
click at [1470, 405] on button "Next" at bounding box center [1476, 404] width 56 height 39
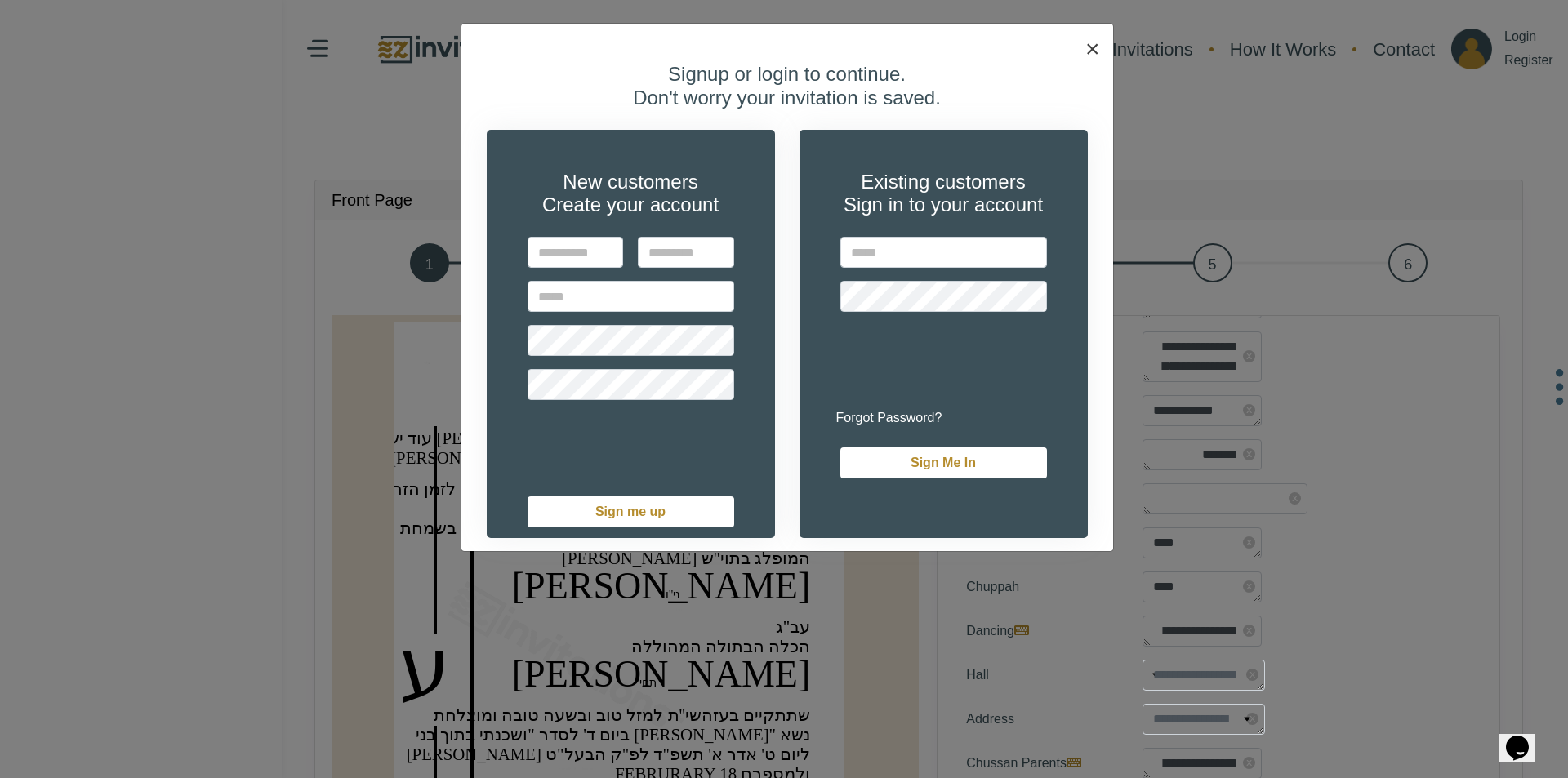
click at [1088, 47] on span "×" at bounding box center [1092, 48] width 15 height 27
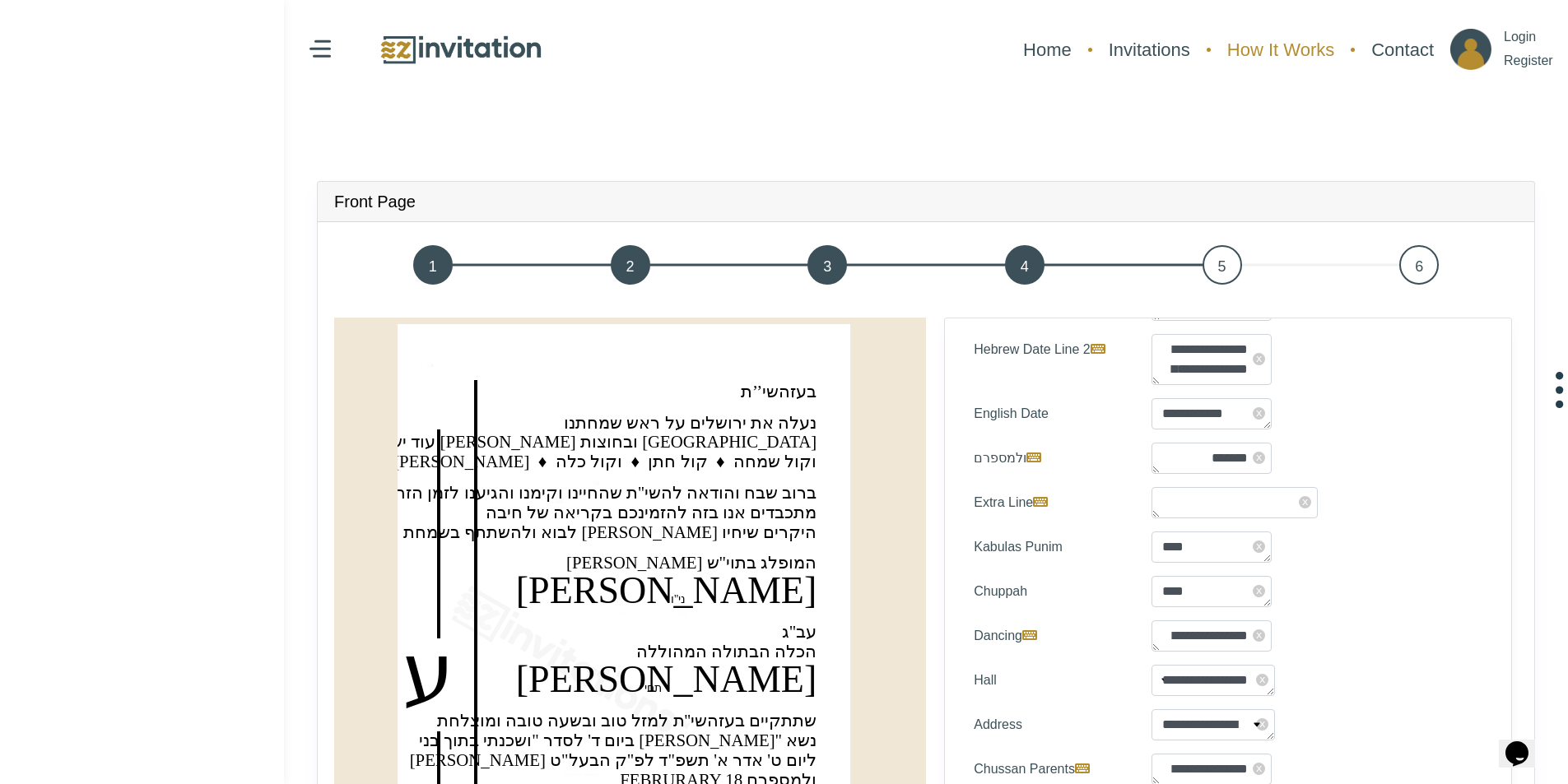
click at [1288, 49] on link "How It Works" at bounding box center [1281, 49] width 124 height 44
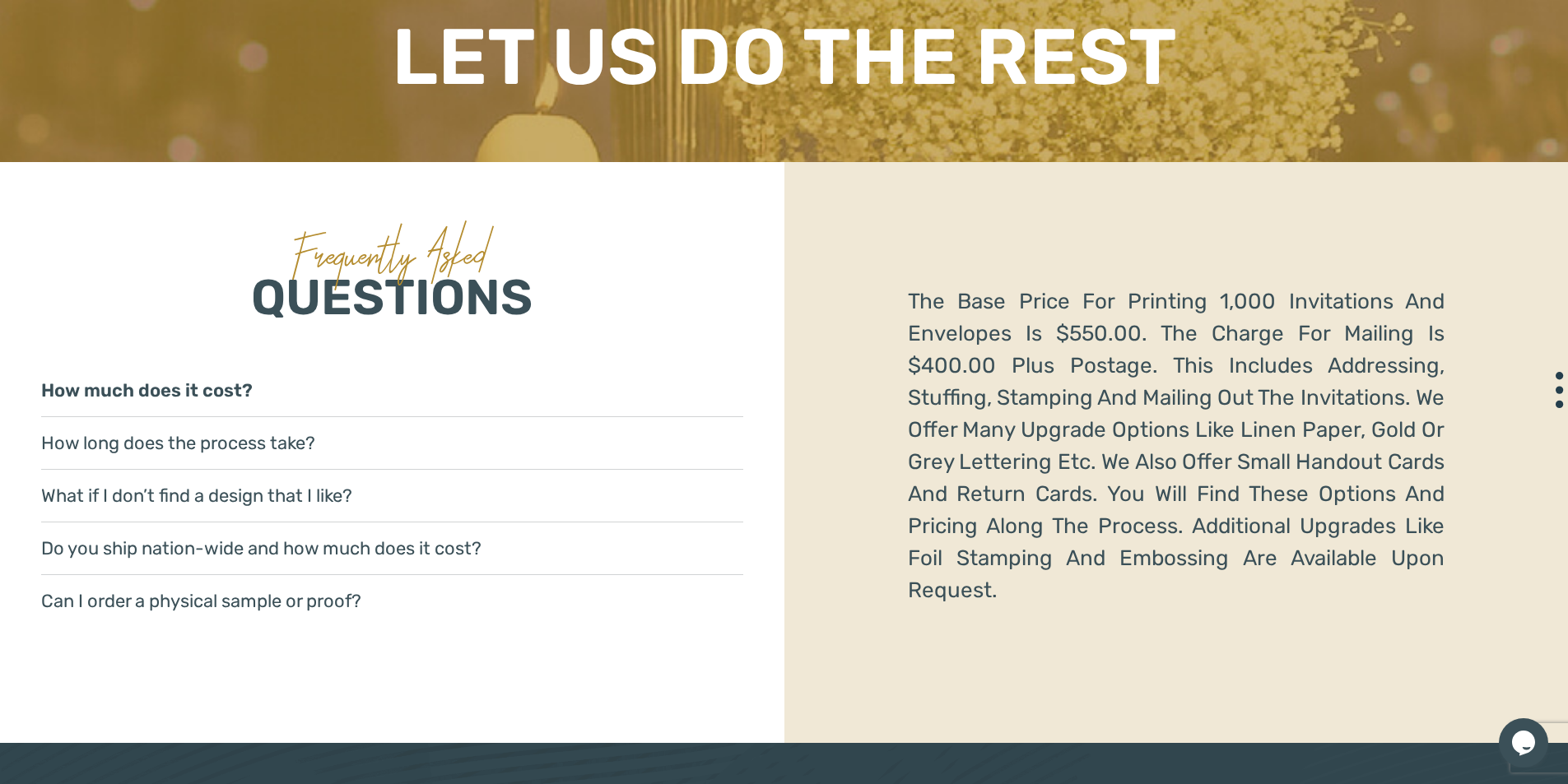
scroll to position [2427, 0]
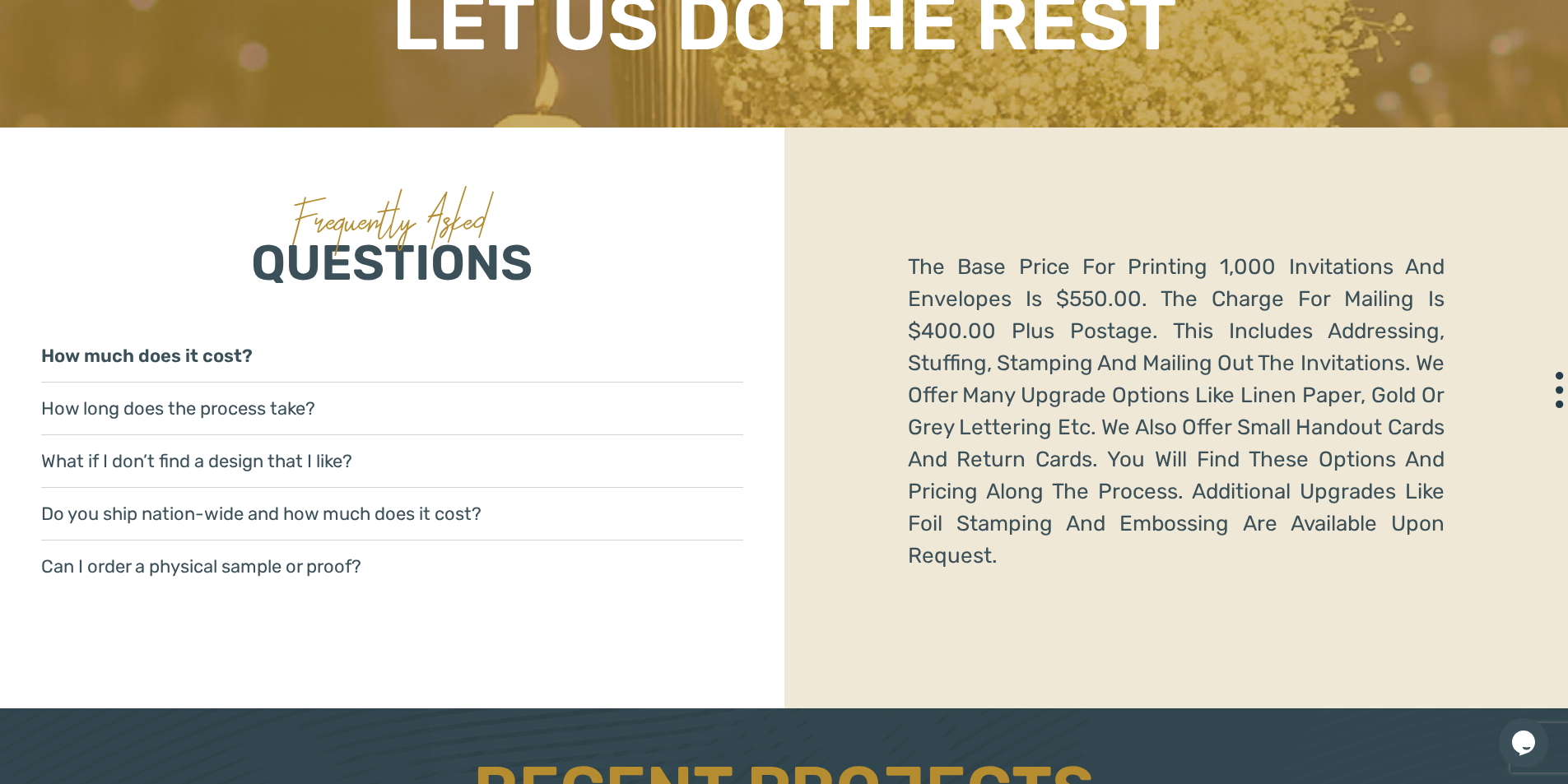
click at [258, 358] on link "How much does it cost?" at bounding box center [392, 356] width 702 height 53
click at [224, 355] on link "How much does it cost?" at bounding box center [392, 356] width 702 height 53
click at [987, 326] on p "The base price for printing 1,000 invitations and envelopes is $550.00. The cha…" at bounding box center [1177, 411] width 538 height 321
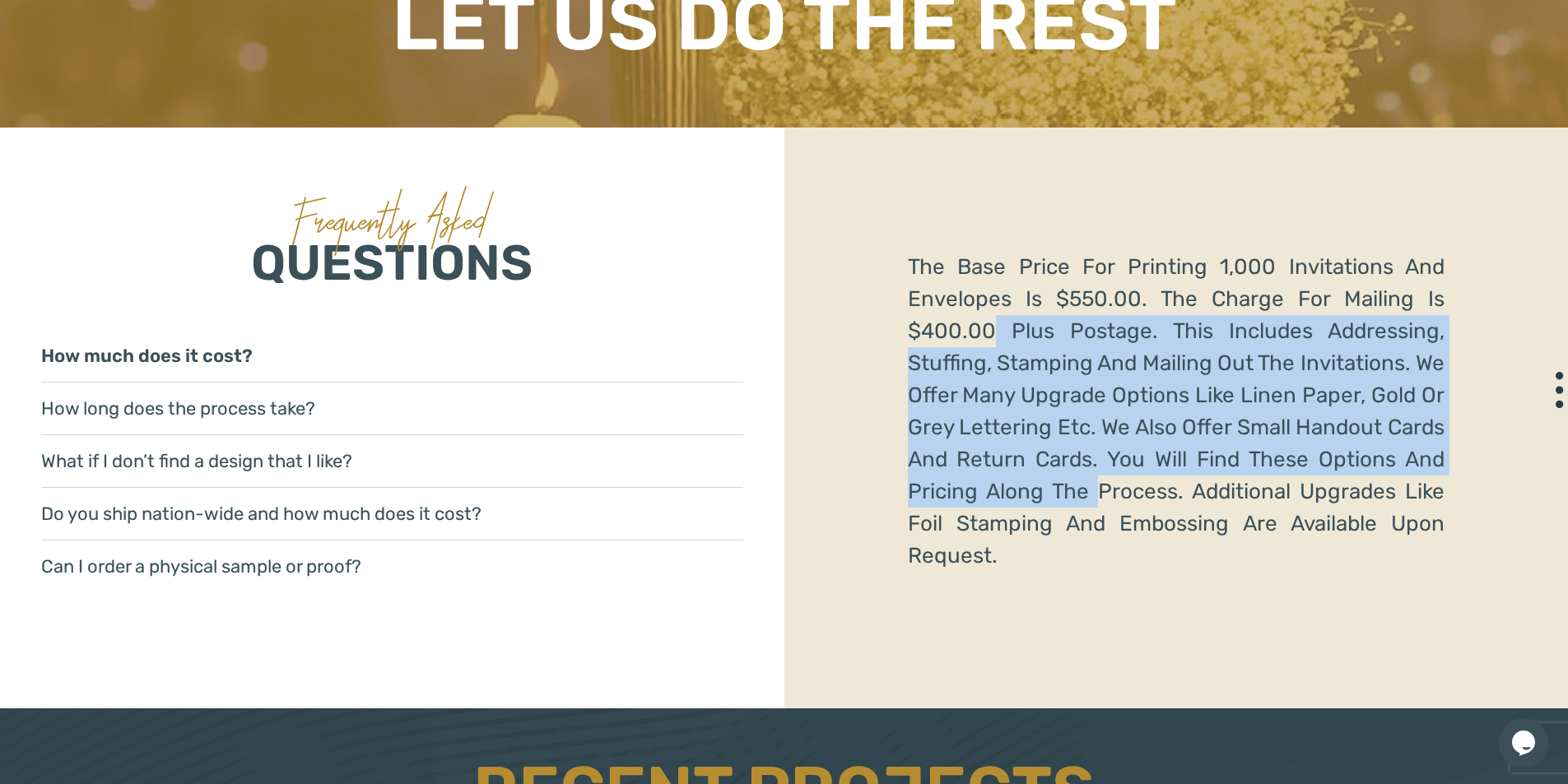
drag, startPoint x: 993, startPoint y: 326, endPoint x: 1142, endPoint y: 502, distance: 230.6
click at [1142, 502] on p "The base price for printing 1,000 invitations and envelopes is $550.00. The cha…" at bounding box center [1177, 411] width 538 height 321
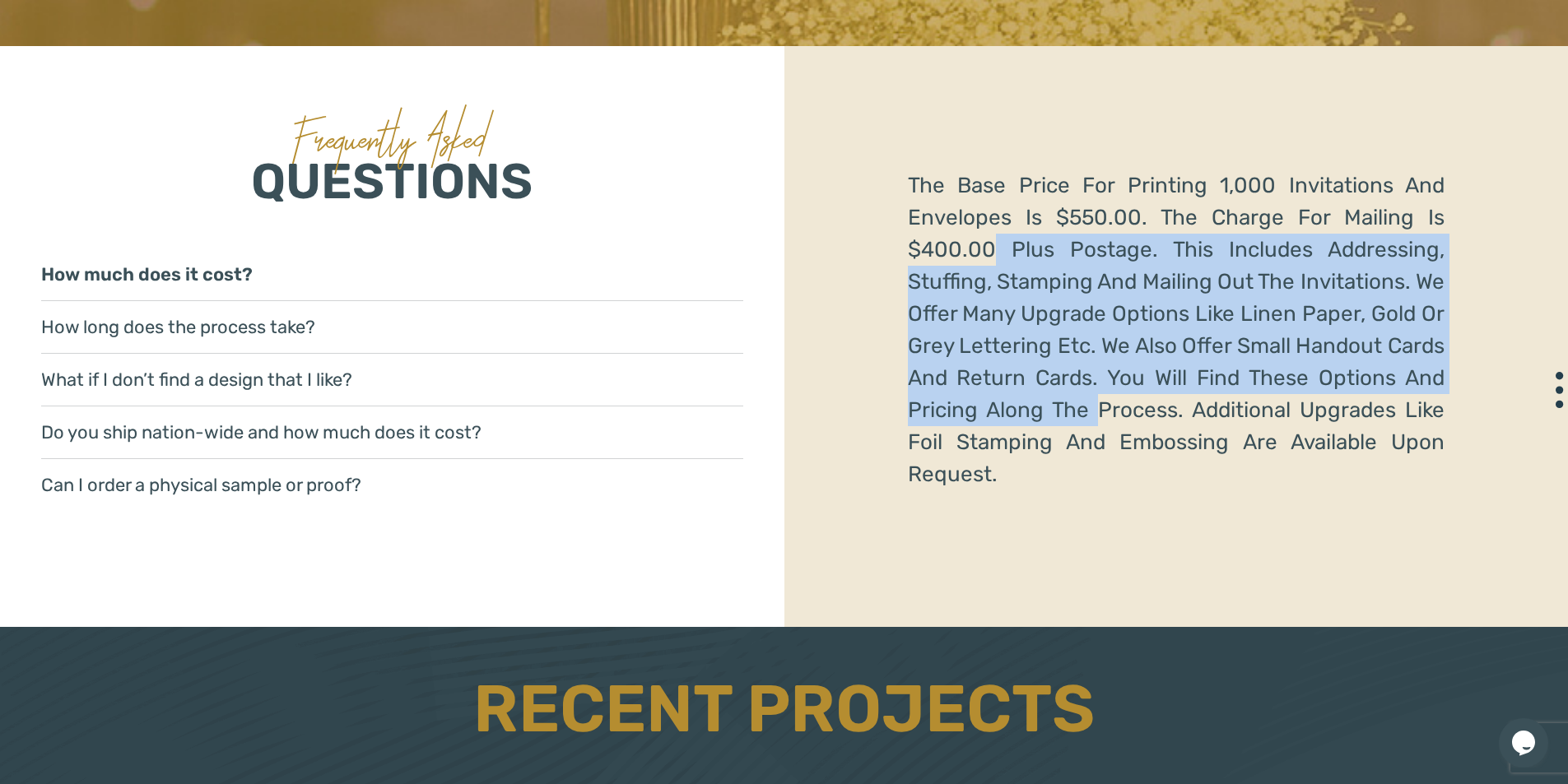
scroll to position [2510, 0]
click at [325, 320] on link "How long does the process take?" at bounding box center [392, 326] width 702 height 53
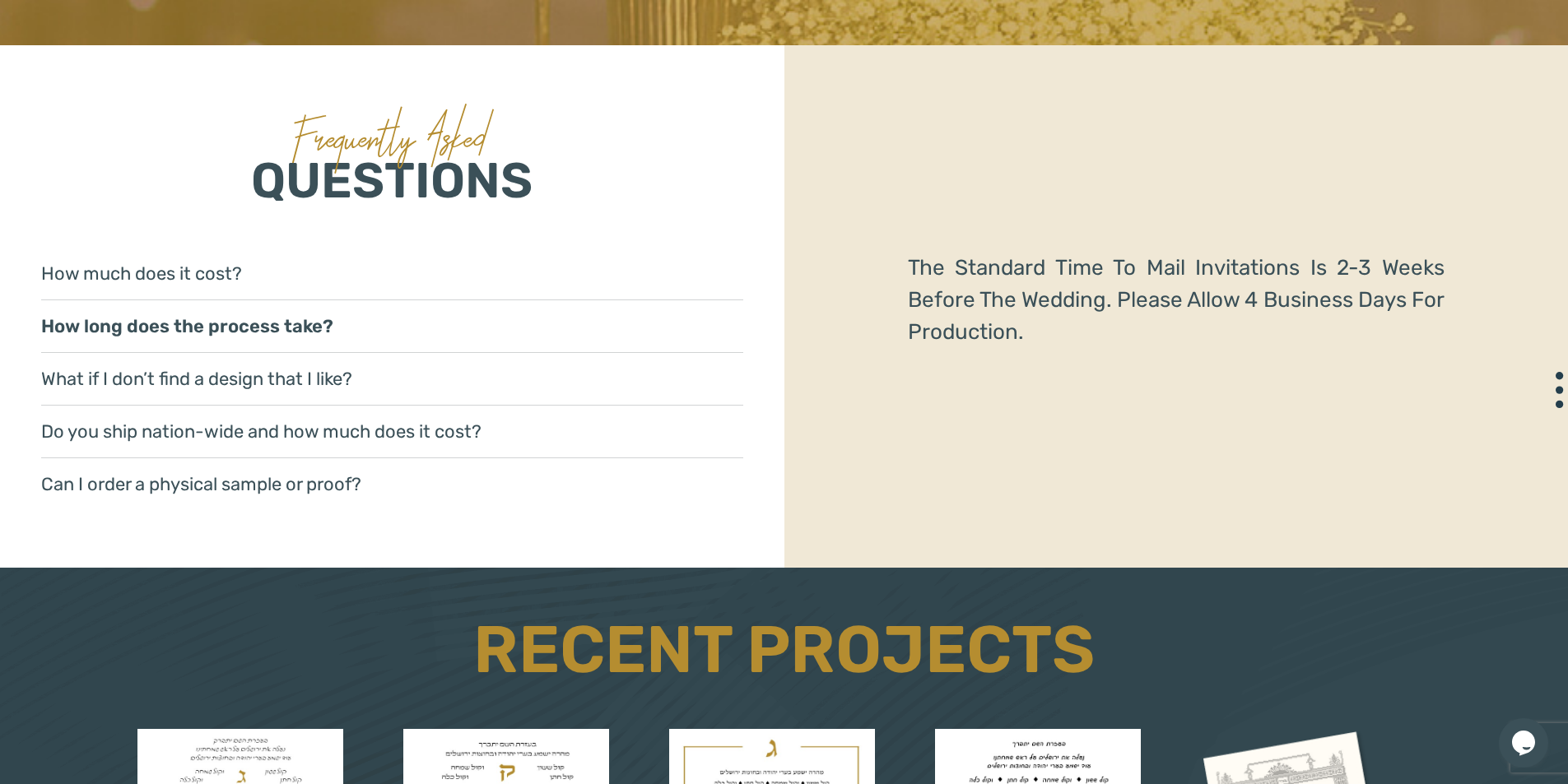
click at [301, 478] on link "Can I order a physical sample or proof?" at bounding box center [392, 484] width 702 height 52
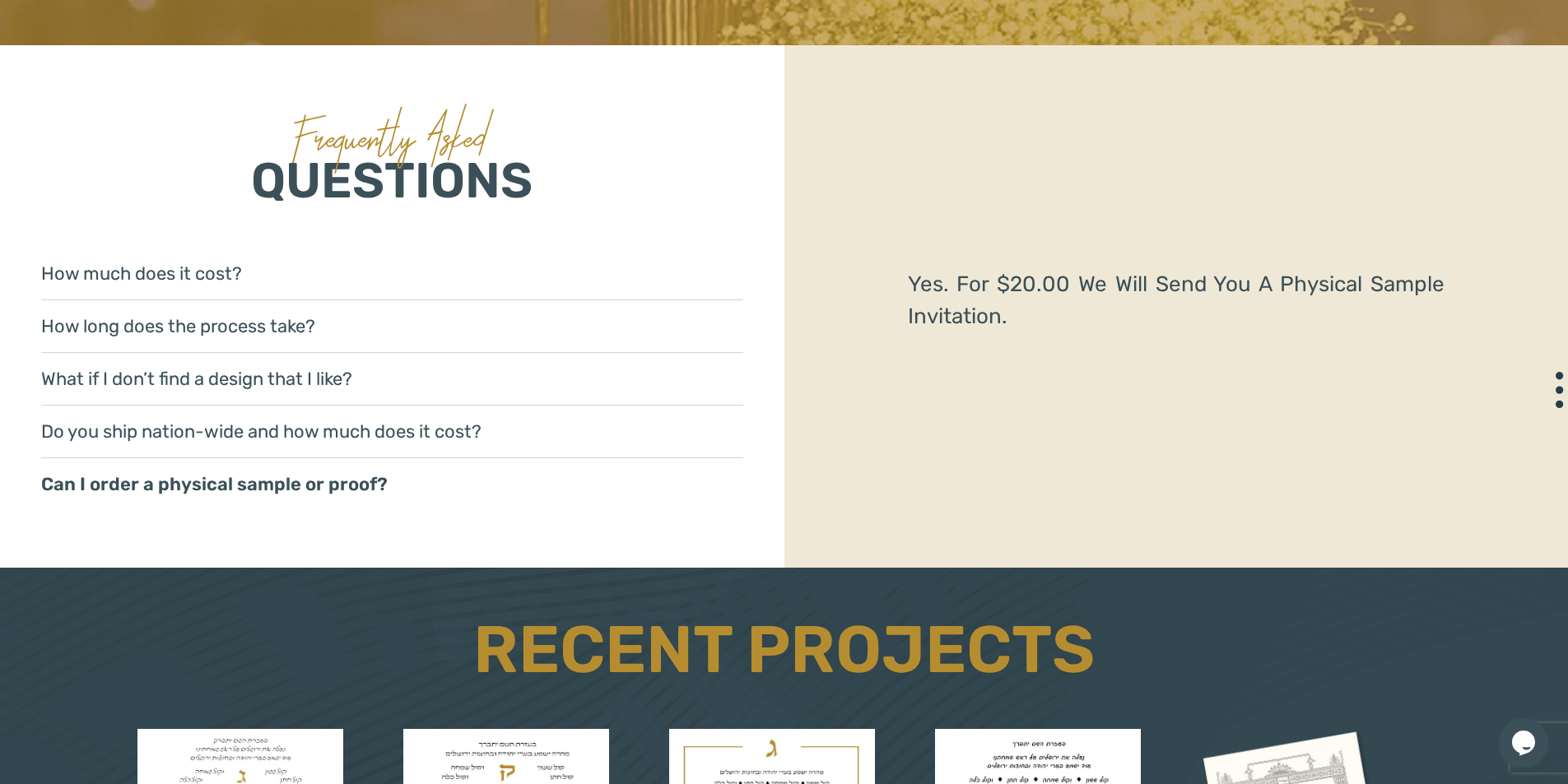
click at [286, 436] on link "Do you ship nation-wide and how much does it cost?" at bounding box center [392, 432] width 702 height 53
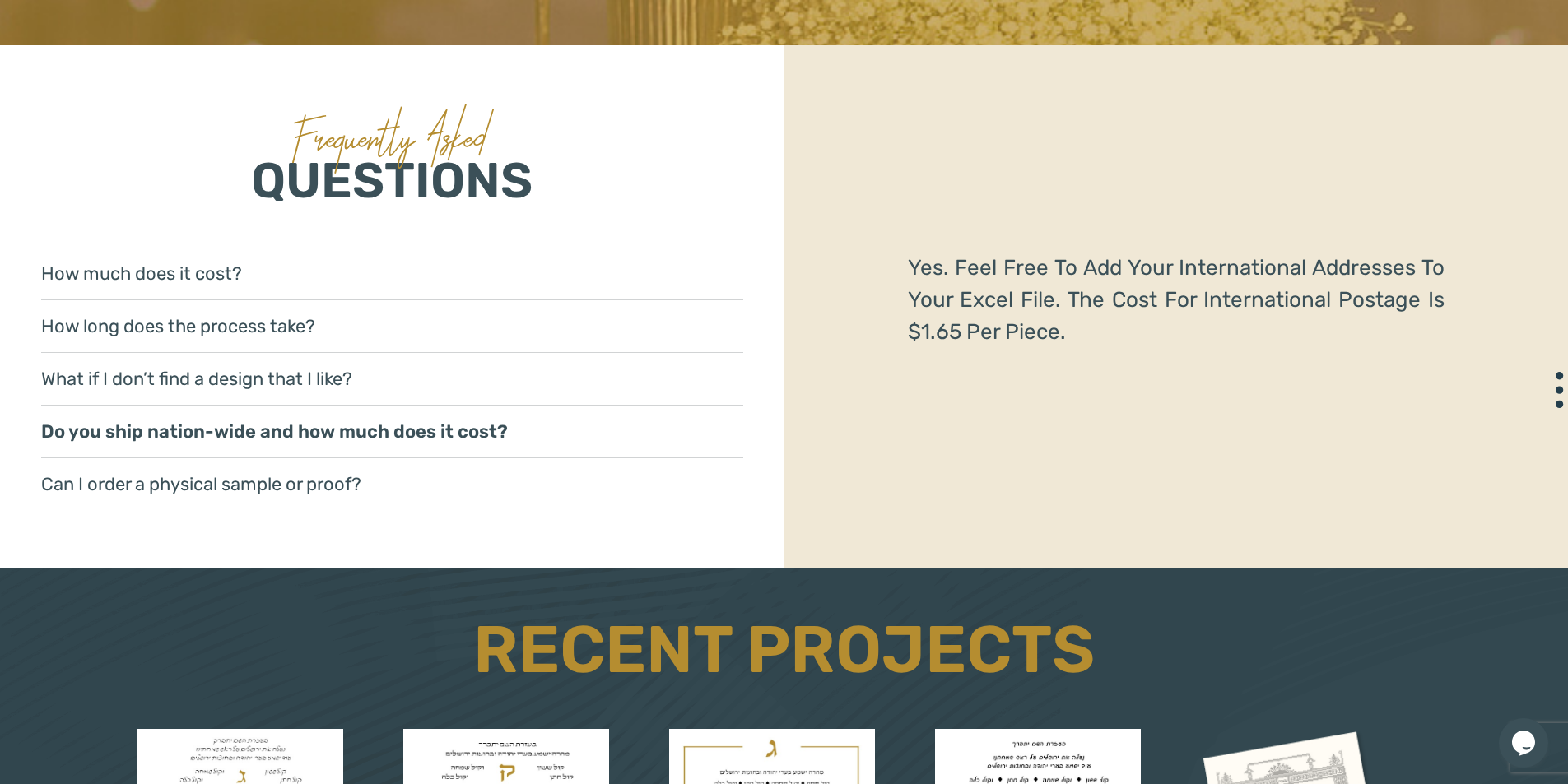
click at [193, 274] on link "How much does it cost?" at bounding box center [392, 273] width 702 height 53
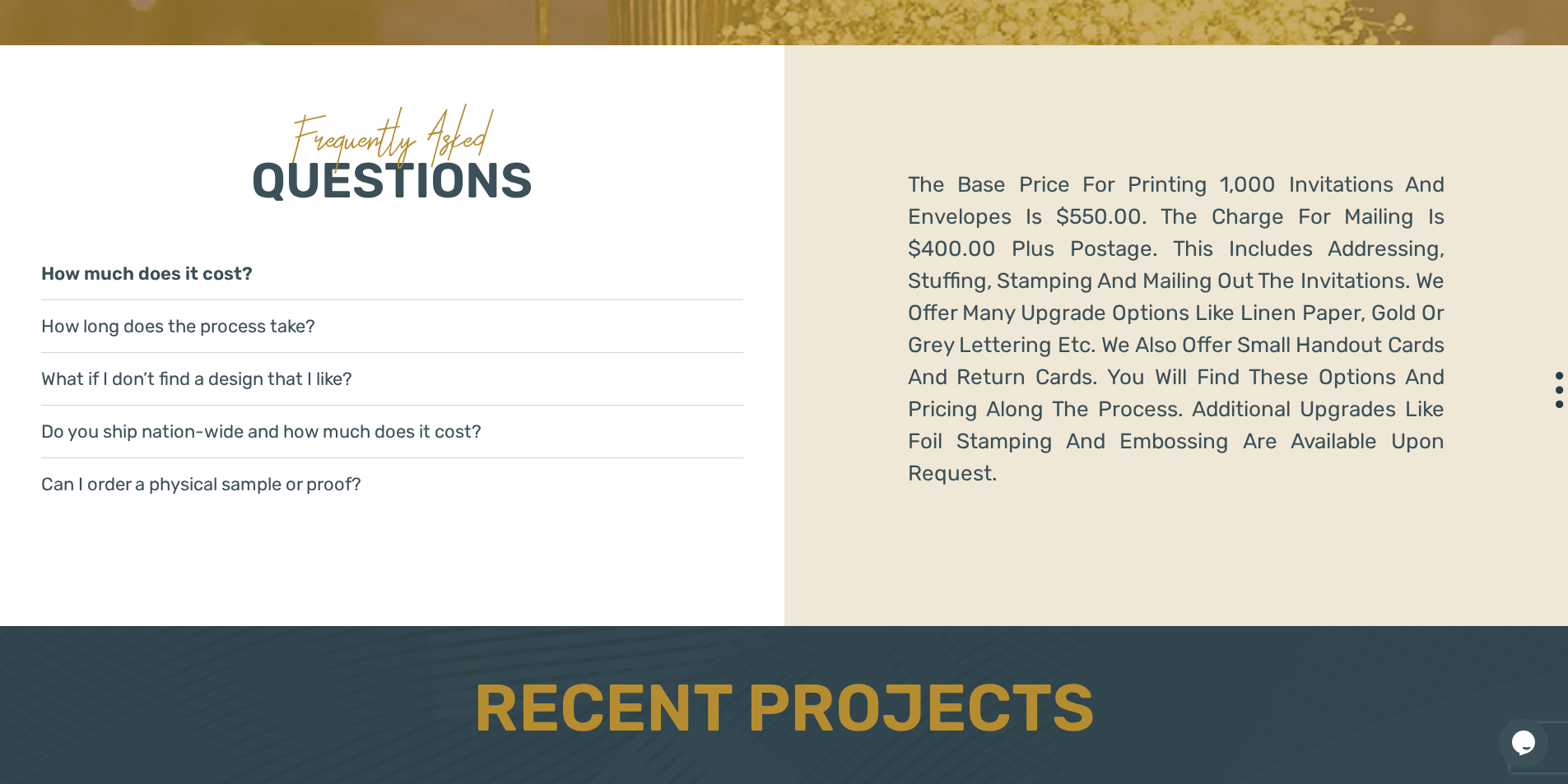
click at [982, 239] on p "The base price for printing 1,000 invitations and envelopes is $550.00. The cha…" at bounding box center [1177, 329] width 538 height 321
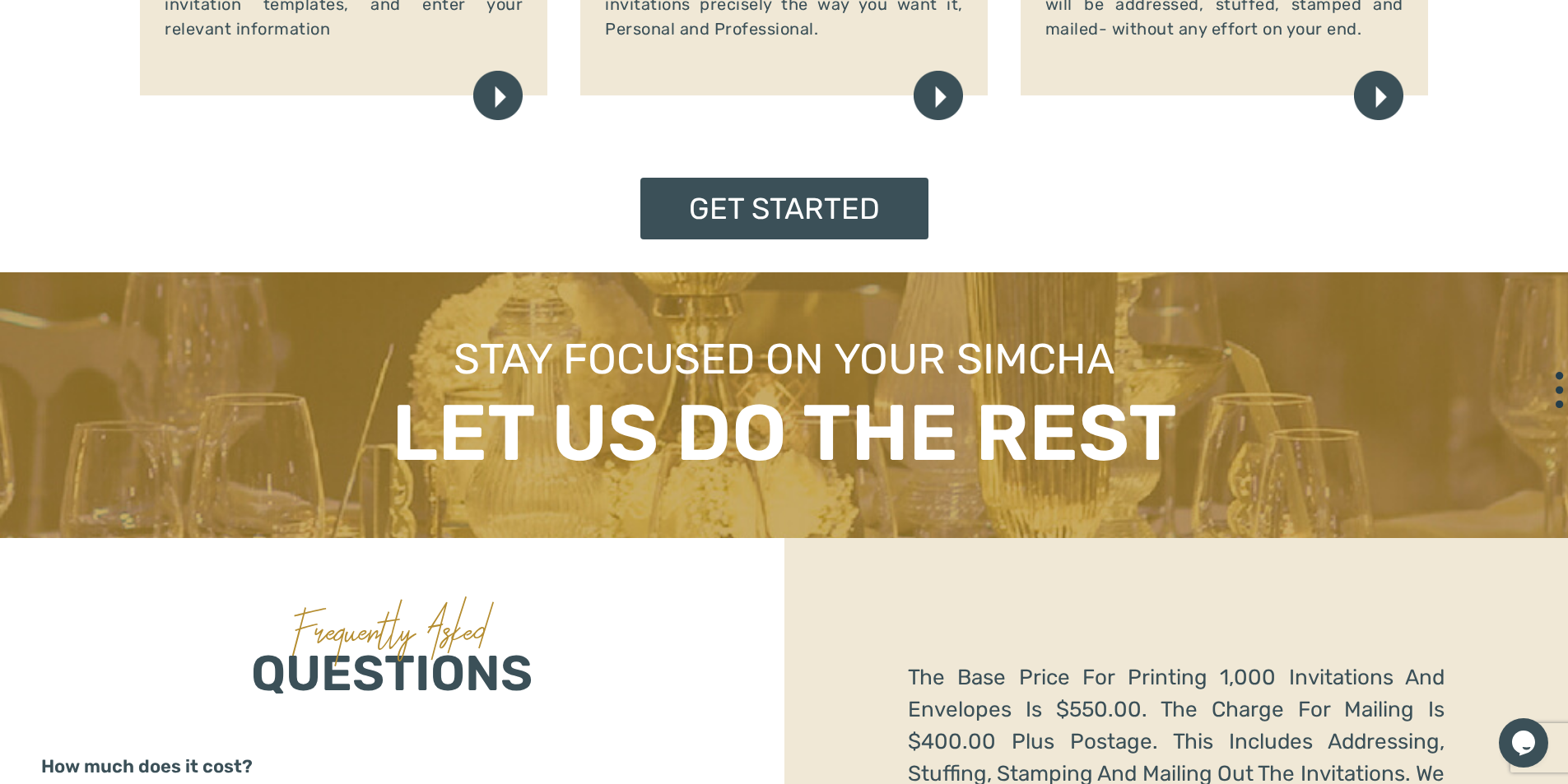
scroll to position [2016, 0]
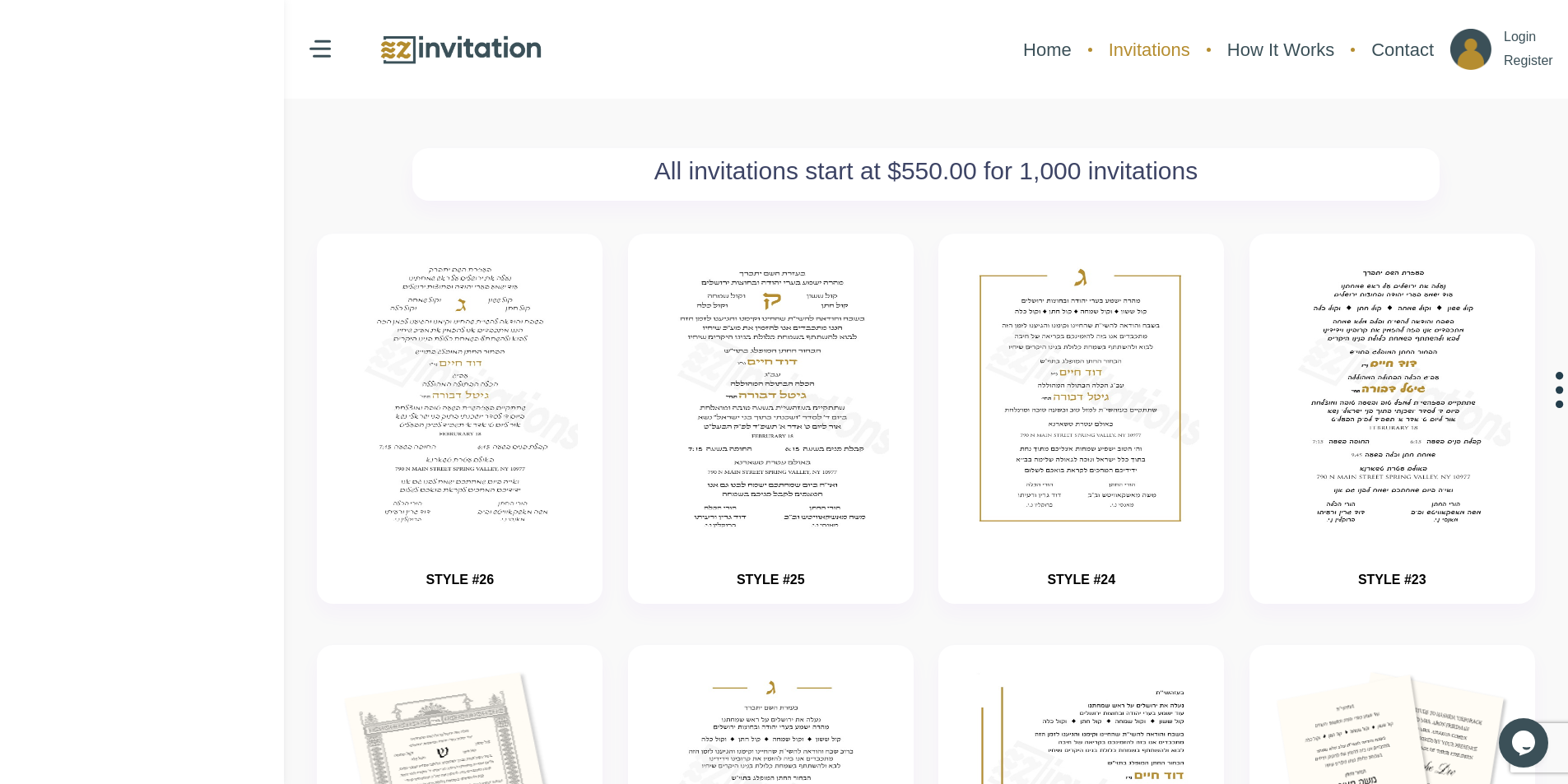
click at [1149, 52] on link "Invitations" at bounding box center [1148, 49] width 98 height 44
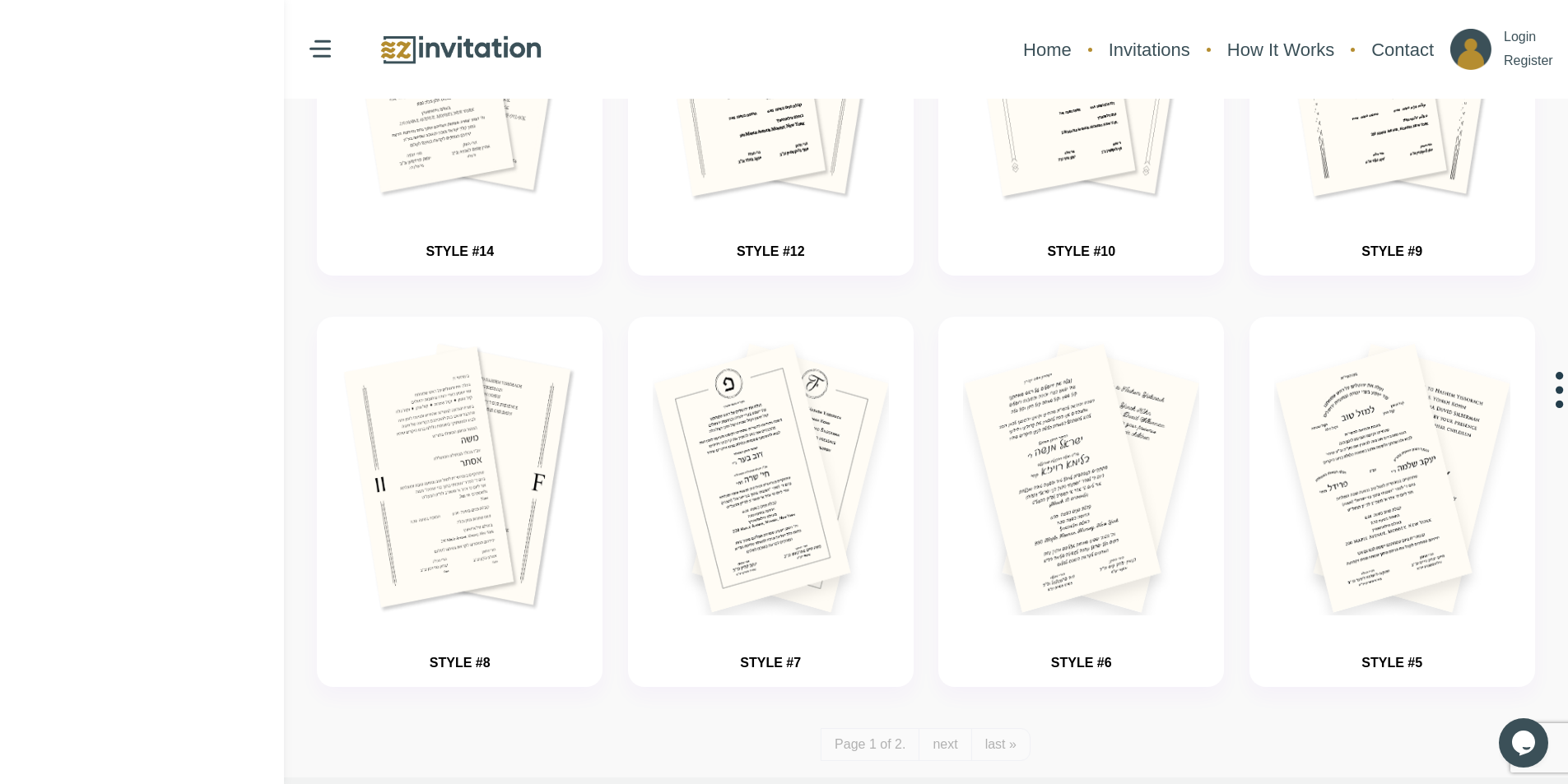
scroll to position [1935, 0]
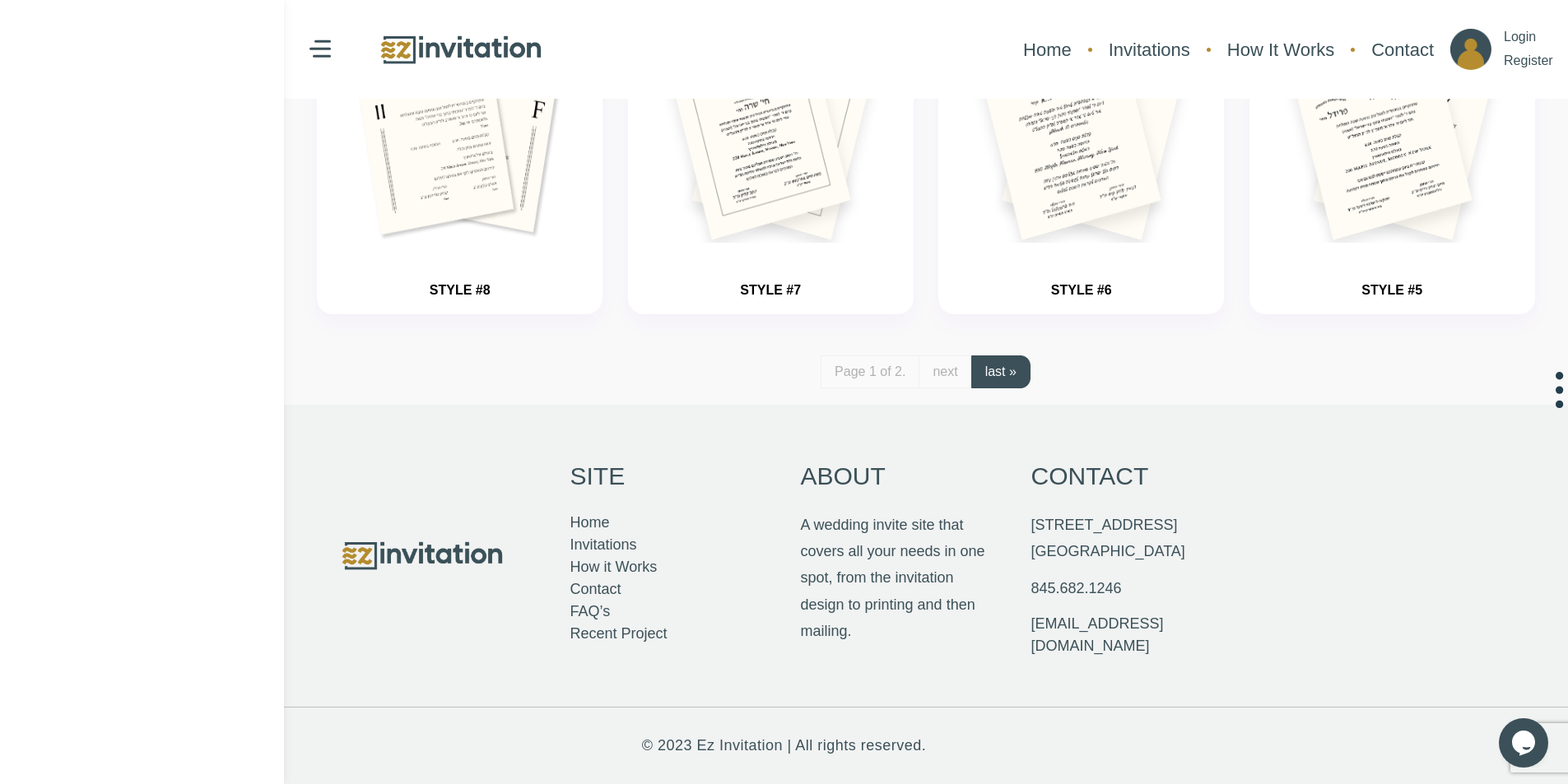
click at [976, 374] on link "last »" at bounding box center [1001, 372] width 59 height 33
